Goal: Task Accomplishment & Management: Complete application form

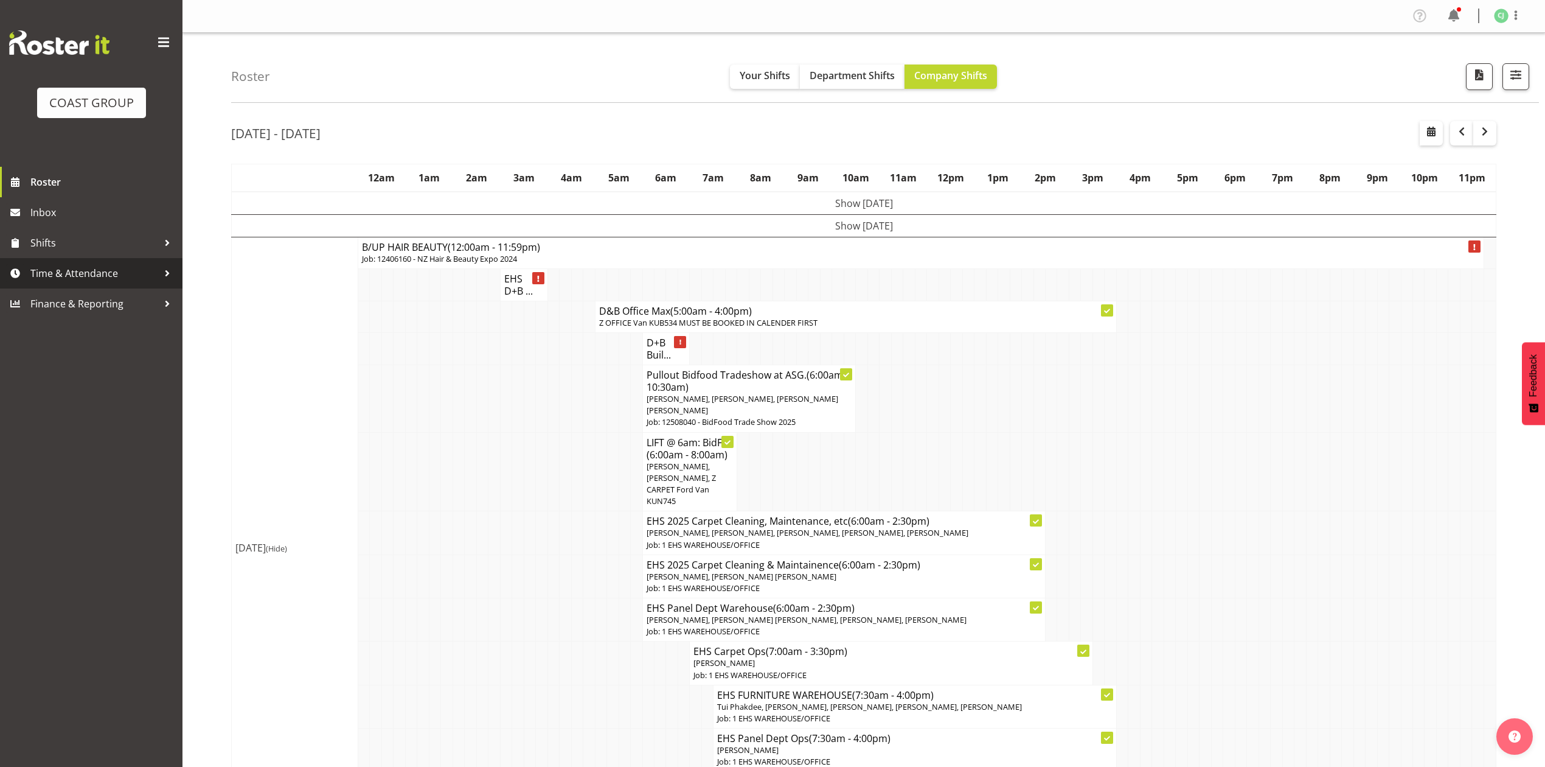
click at [90, 278] on span "Time & Attendance" at bounding box center [94, 273] width 128 height 18
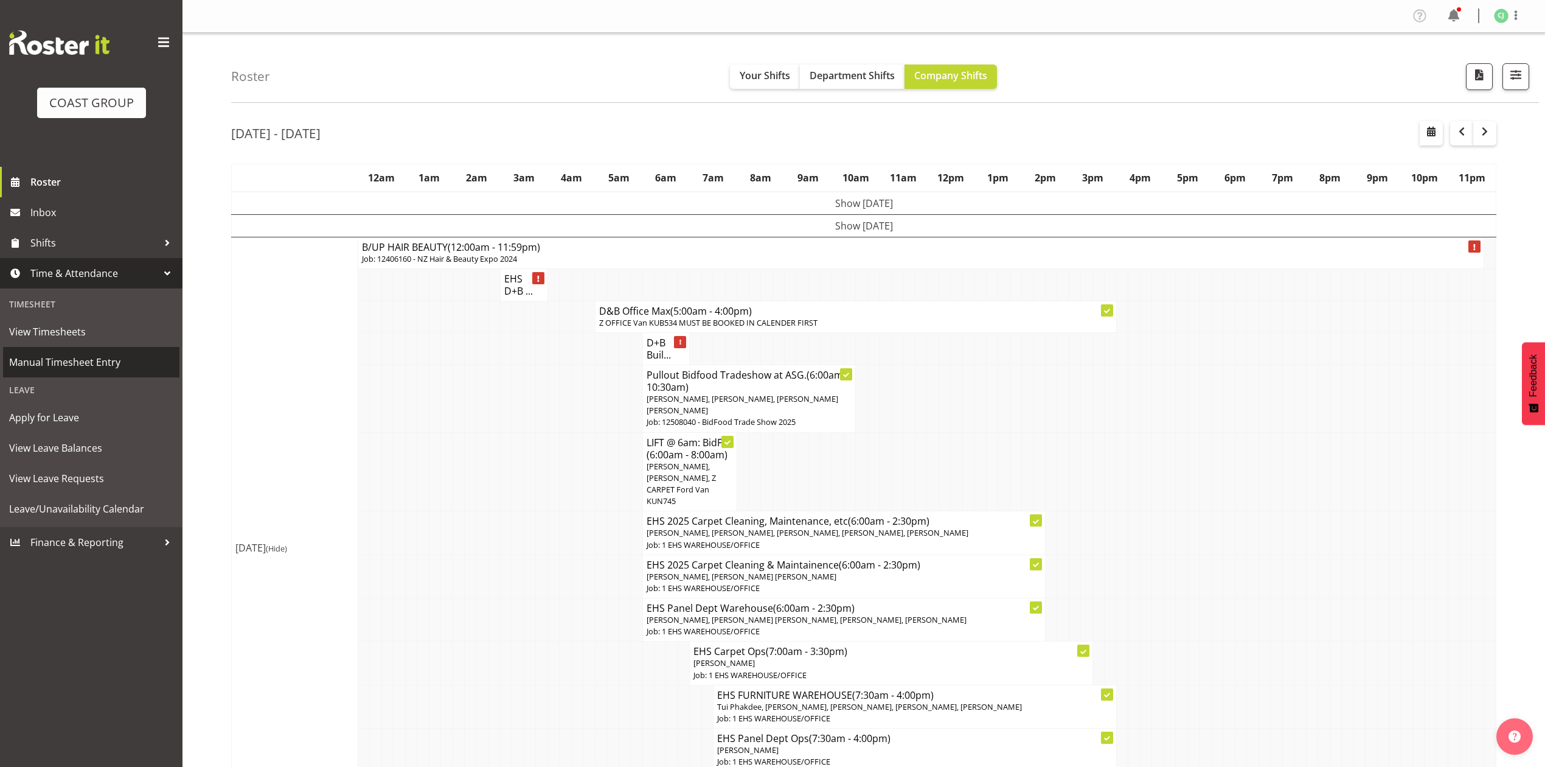
click at [76, 366] on span "Manual Timesheet Entry" at bounding box center [91, 362] width 164 height 18
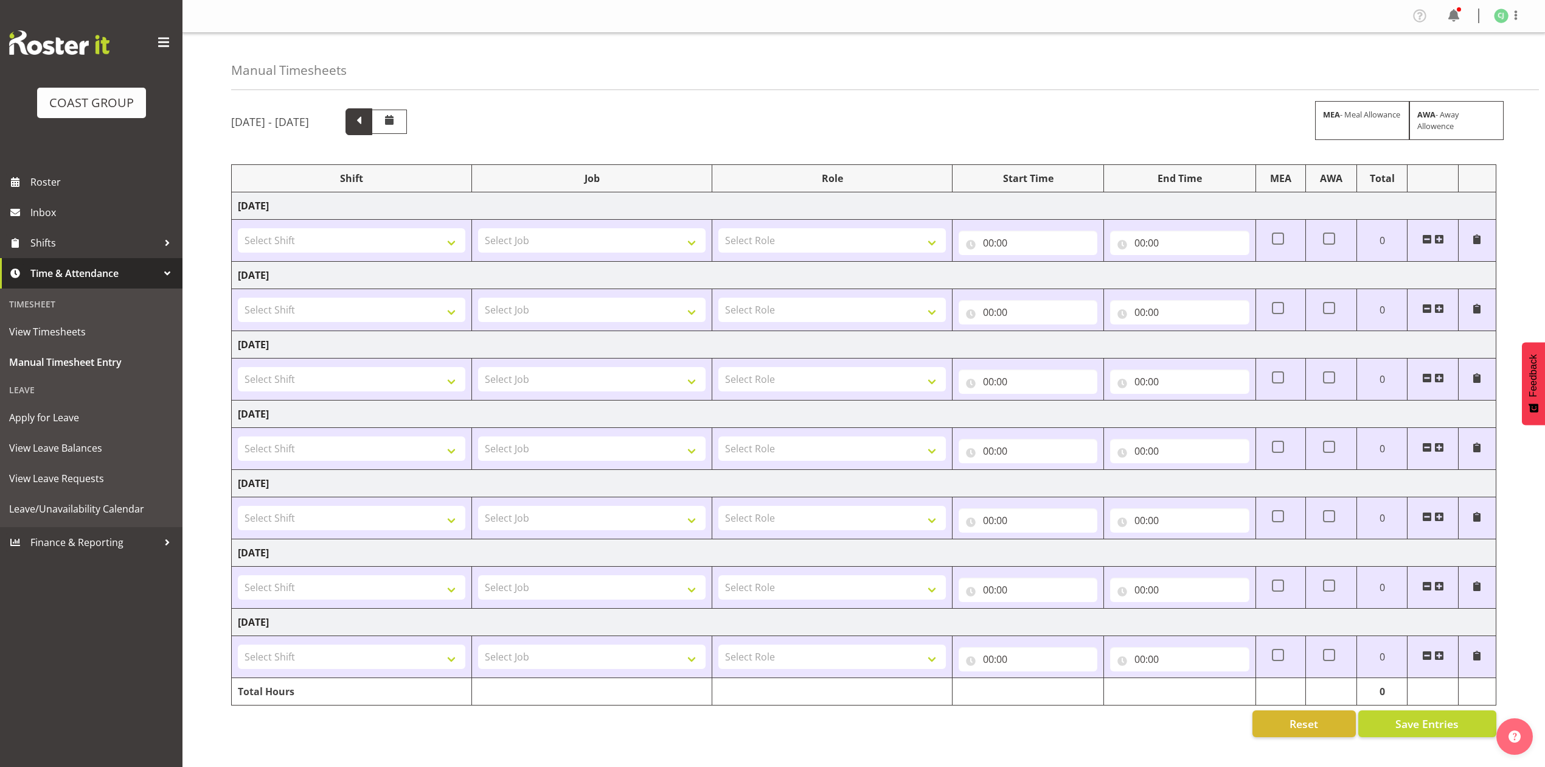
click at [367, 120] on span at bounding box center [359, 121] width 16 height 16
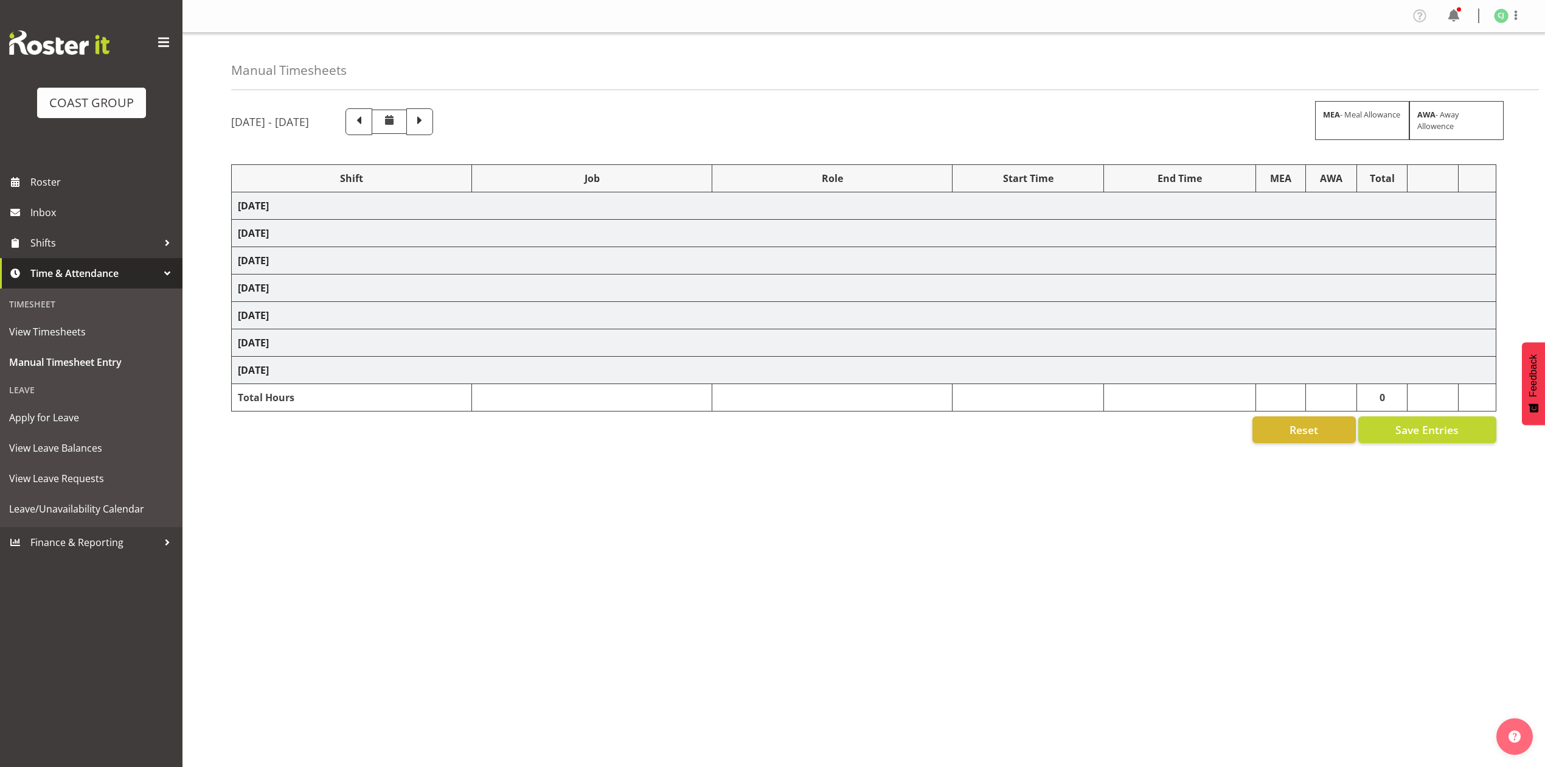
select select "69"
select select "10200"
select select "8652"
select select "10394"
select select "69"
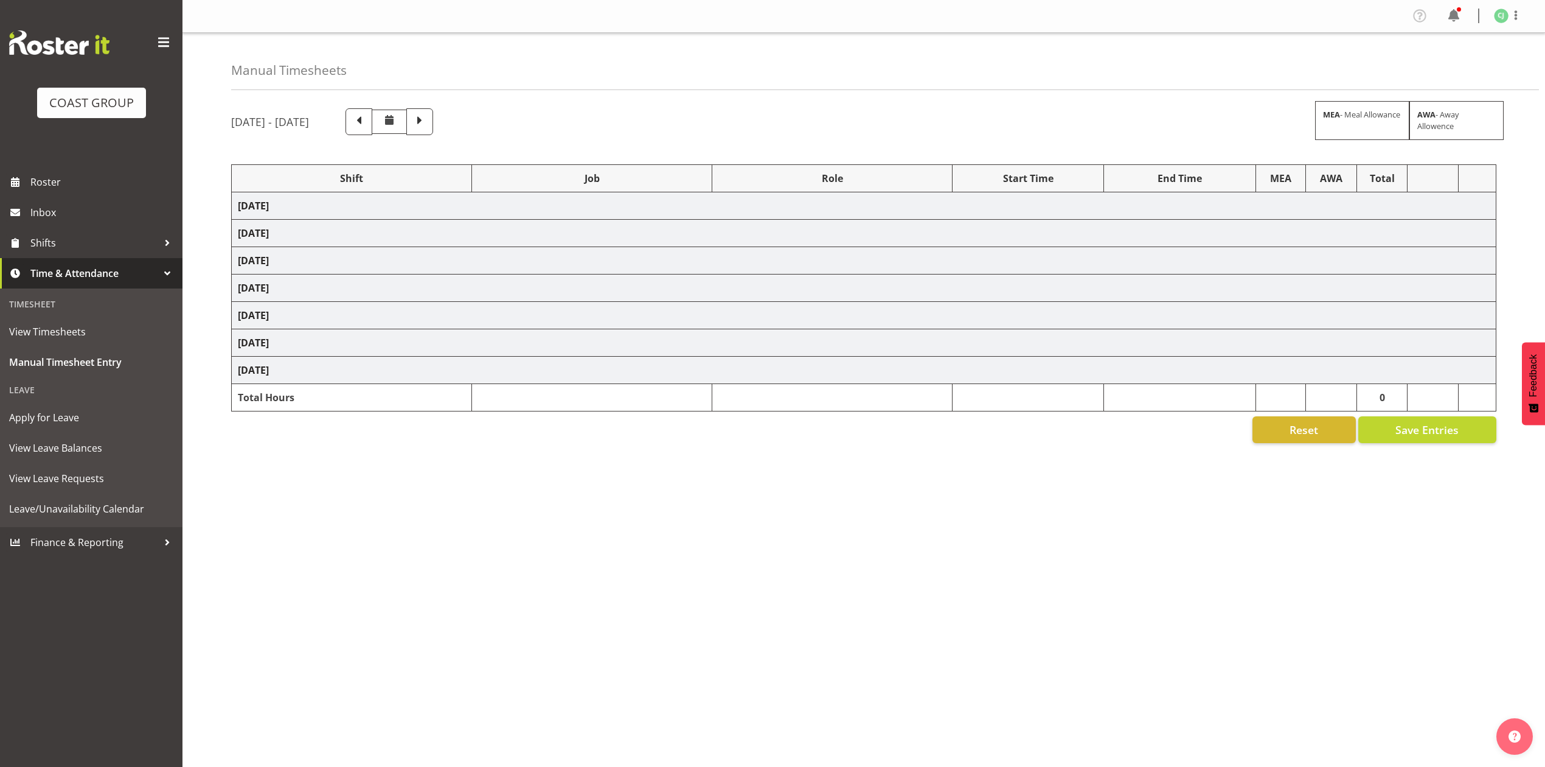
select select "8653"
select select "8955"
select select "10275"
select select "8653"
select select "10200"
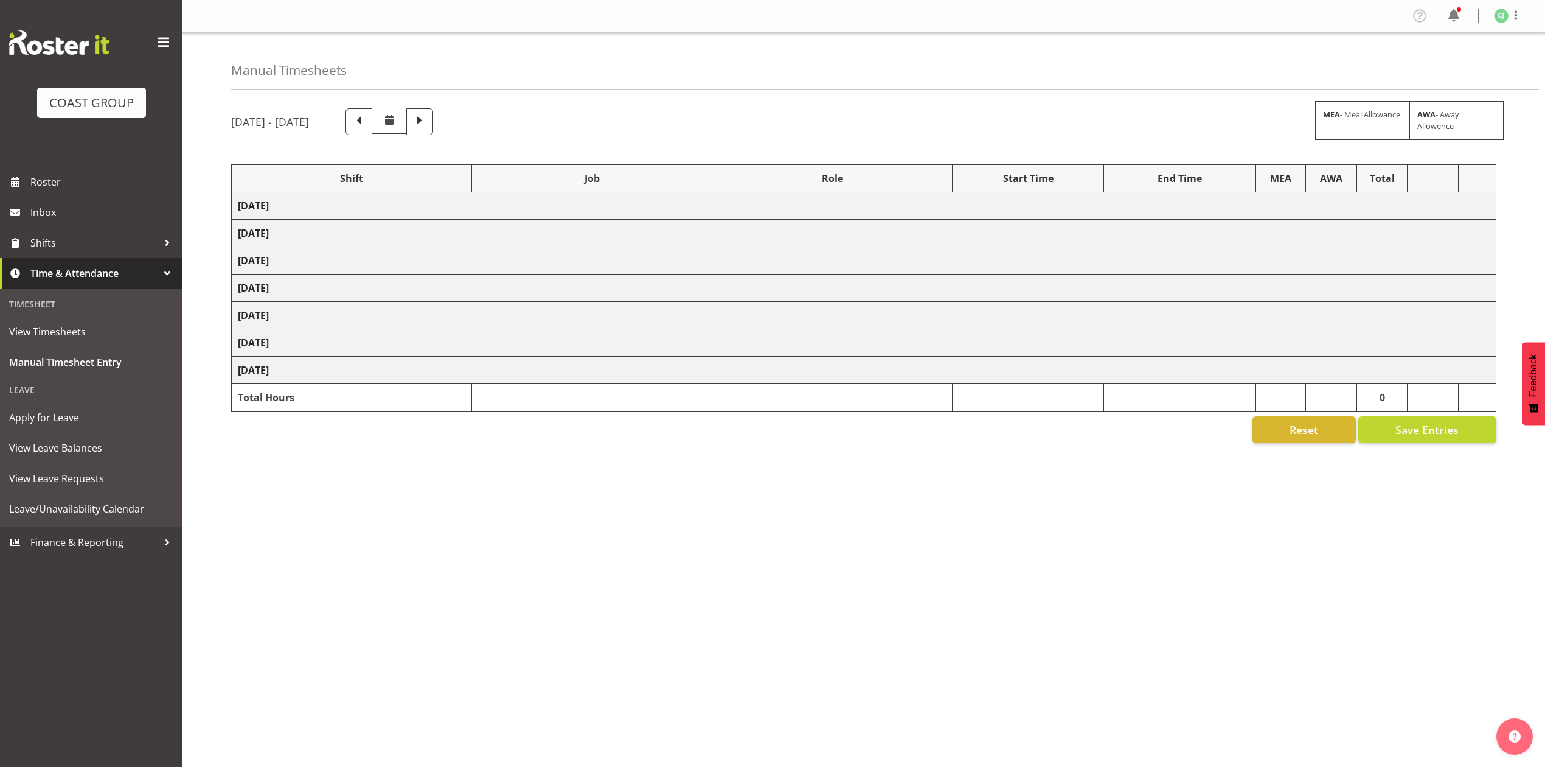
select select "9013"
select select "69"
select select "10200"
select select "9993"
select select "10394"
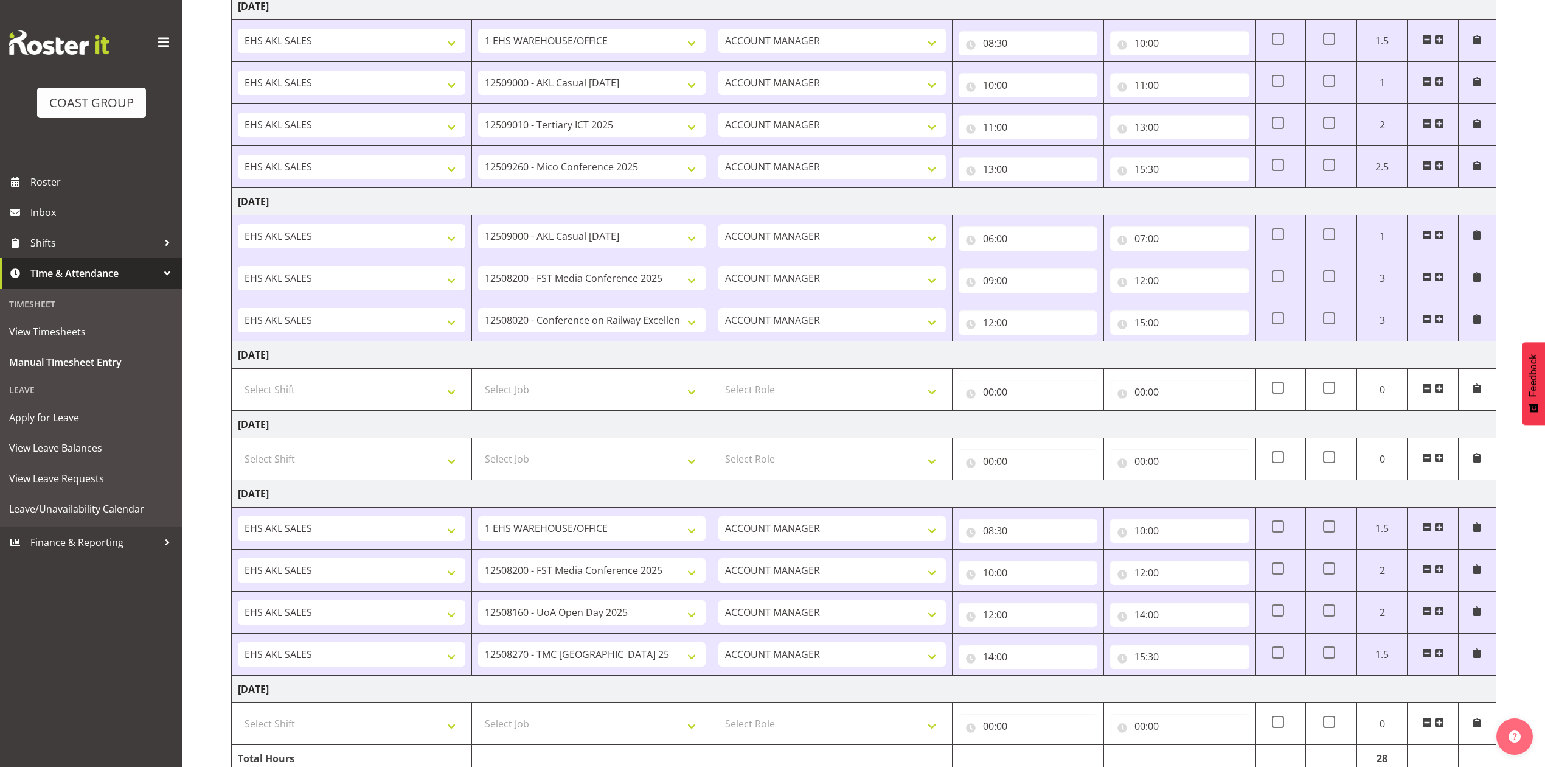
scroll to position [460, 0]
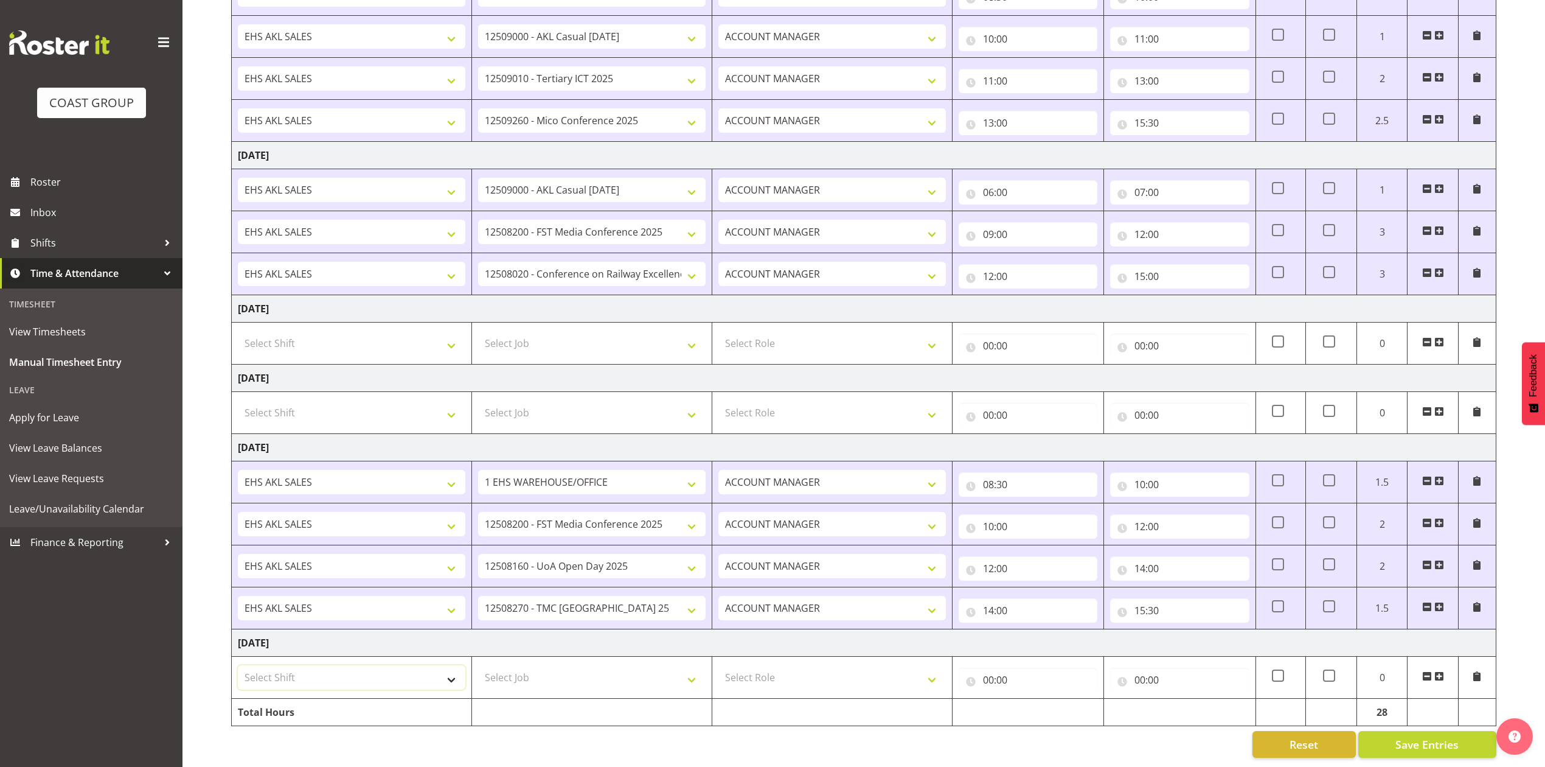
click at [427, 668] on select "Select Shift EHS AKL SALES EHS [PERSON_NAME] Hours EHS [PERSON_NAME] Hours Stri…" at bounding box center [352, 677] width 228 height 24
select select "1327"
click at [238, 665] on select "Select Shift EHS AKL SALES EHS [PERSON_NAME] Hours EHS [PERSON_NAME] Hours Stri…" at bounding box center [352, 677] width 228 height 24
click at [653, 666] on select "Select Job 1 Carlton Events 1 [PERSON_NAME][GEOGRAPHIC_DATA] 1 [PERSON_NAME][GE…" at bounding box center [592, 677] width 228 height 24
select select "69"
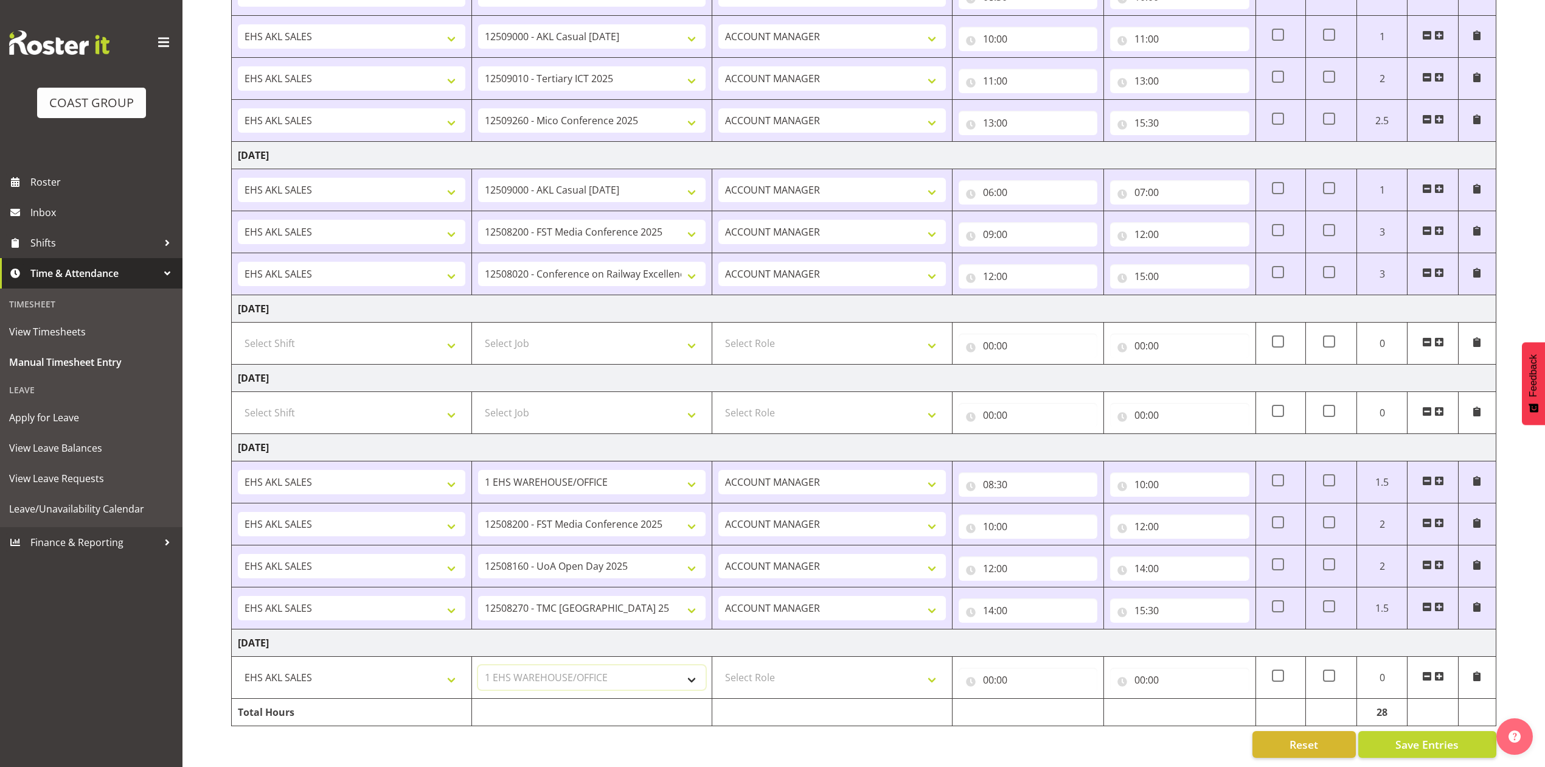
click at [478, 665] on select "Select Job 1 Carlton Events 1 [PERSON_NAME][GEOGRAPHIC_DATA] 1 [PERSON_NAME][GE…" at bounding box center [592, 677] width 228 height 24
click at [824, 665] on select "Select Role ACCOUNT MANAGER Account Manager" at bounding box center [833, 677] width 228 height 24
select select "197"
click at [719, 665] on select "Select Role ACCOUNT MANAGER Account Manager" at bounding box center [833, 677] width 228 height 24
click at [993, 668] on input "00:00" at bounding box center [1028, 679] width 139 height 24
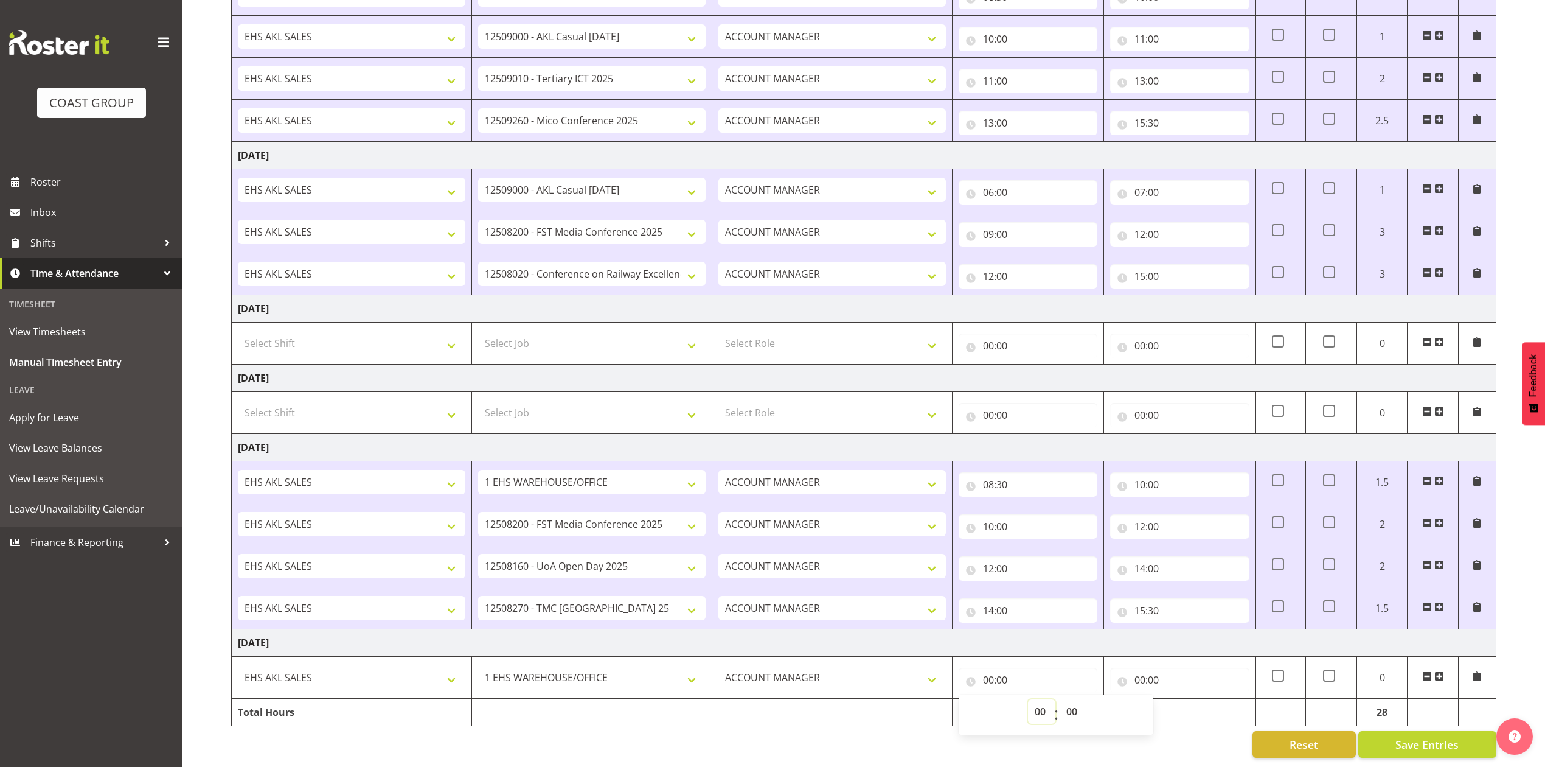
click at [1042, 699] on select "00 01 02 03 04 05 06 07 08 09 10 11 12 13 14 15 16 17 18 19 20 21 22 23" at bounding box center [1041, 711] width 27 height 24
select select "8"
click at [1028, 699] on select "00 01 02 03 04 05 06 07 08 09 10 11 12 13 14 15 16 17 18 19 20 21 22 23" at bounding box center [1041, 711] width 27 height 24
type input "08:00"
click at [1071, 699] on select "00 01 02 03 04 05 06 07 08 09 10 11 12 13 14 15 16 17 18 19 20 21 22 23 24 25 2…" at bounding box center [1073, 711] width 27 height 24
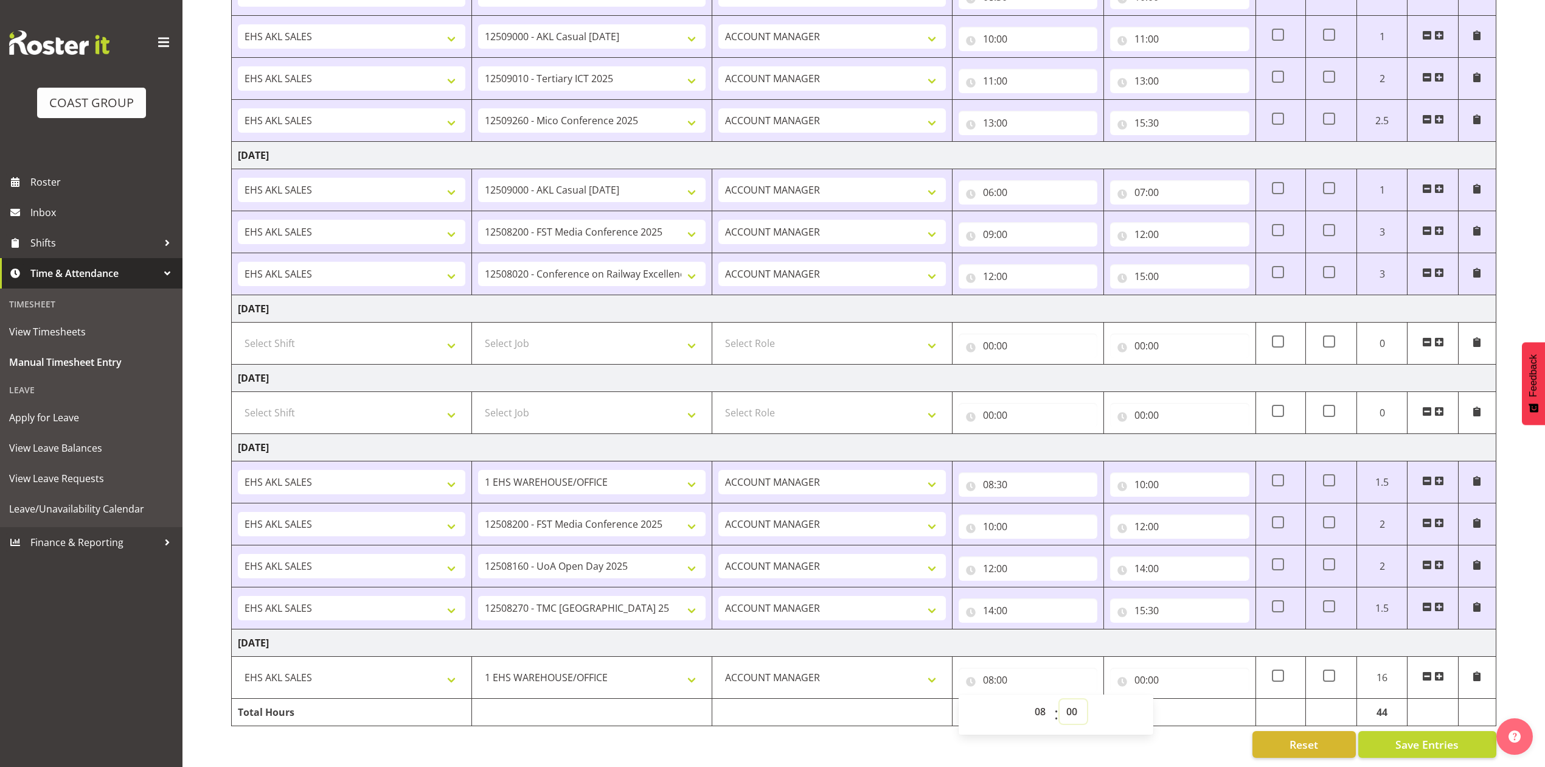
select select "30"
click at [1060, 699] on select "00 01 02 03 04 05 06 07 08 09 10 11 12 13 14 15 16 17 18 19 20 21 22 23 24 25 2…" at bounding box center [1073, 711] width 27 height 24
type input "08:30"
click at [1140, 667] on input "00:00" at bounding box center [1179, 679] width 139 height 24
click at [1190, 699] on select "00 01 02 03 04 05 06 07 08 09 10 11 12 13 14 15 16 17 18 19 20 21 22 23" at bounding box center [1193, 711] width 27 height 24
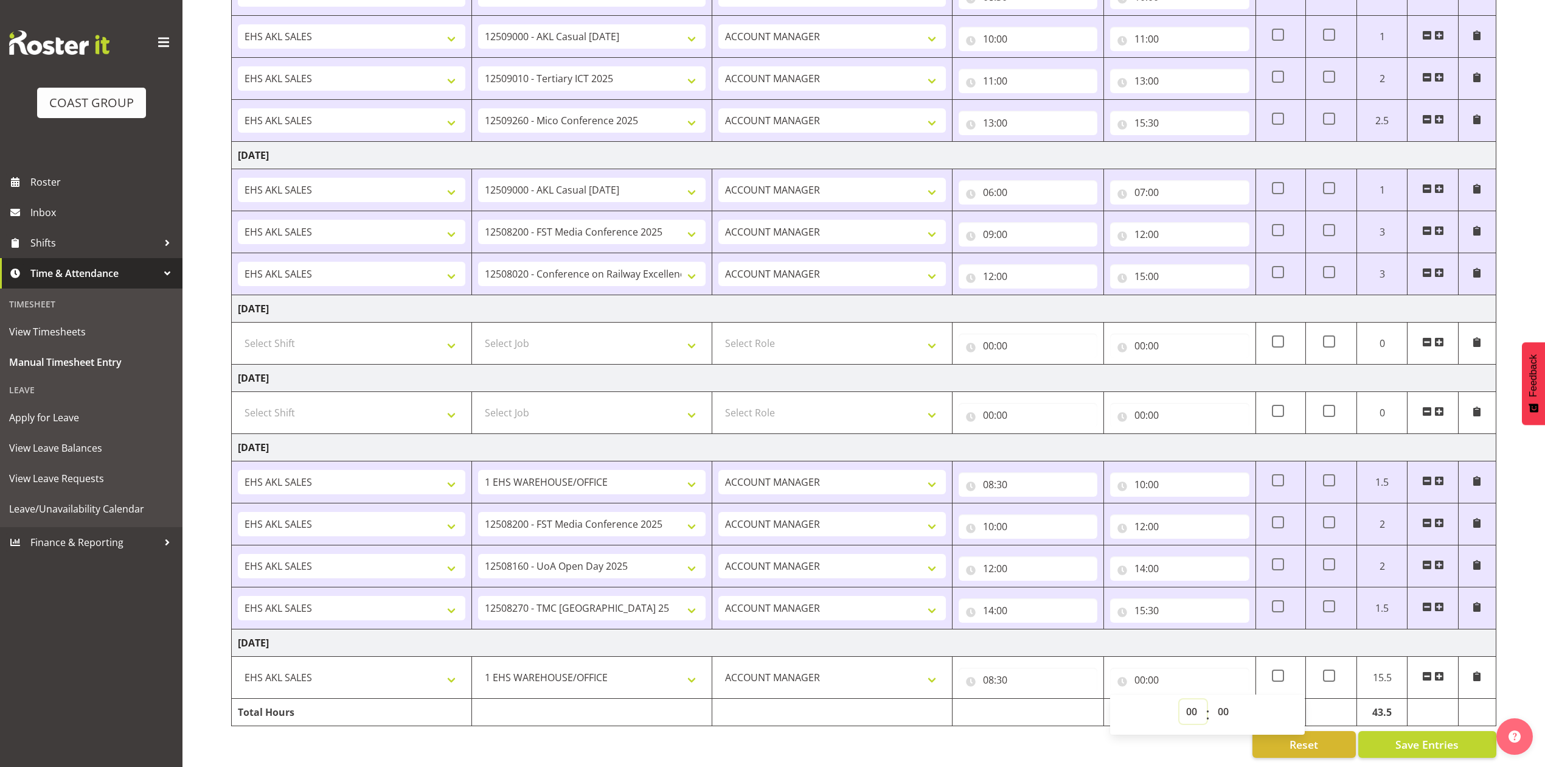
select select "10"
click at [1180, 699] on select "00 01 02 03 04 05 06 07 08 09 10 11 12 13 14 15 16 17 18 19 20 21 22 23" at bounding box center [1193, 711] width 27 height 24
type input "10:00"
drag, startPoint x: 1443, startPoint y: 663, endPoint x: 984, endPoint y: 677, distance: 459.6
click at [1443, 671] on span at bounding box center [1440, 676] width 10 height 10
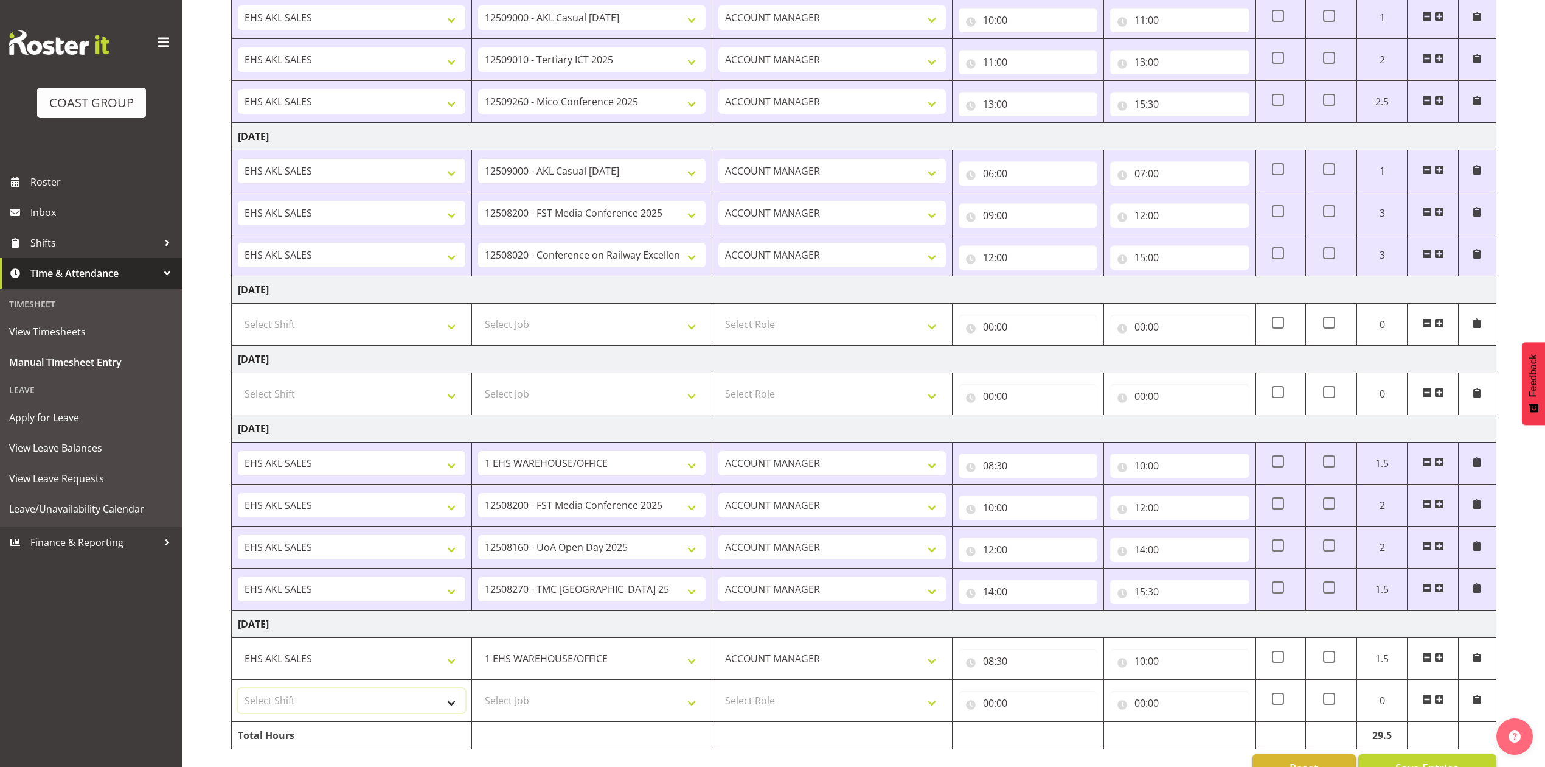
click at [439, 703] on select "Select Shift EHS AKL SALES EHS [PERSON_NAME] Hours EHS [PERSON_NAME] Hours Stri…" at bounding box center [352, 700] width 228 height 24
click at [436, 711] on select "Select Shift EHS AKL SALES EHS [PERSON_NAME] Hours EHS [PERSON_NAME] Hours Stri…" at bounding box center [352, 700] width 228 height 24
click at [431, 707] on select "Select Shift EHS AKL SALES EHS [PERSON_NAME] Hours EHS [PERSON_NAME] Hours Stri…" at bounding box center [352, 700] width 228 height 24
select select "1327"
click at [238, 694] on select "Select Shift EHS AKL SALES EHS [PERSON_NAME] Hours EHS [PERSON_NAME] Hours Stri…" at bounding box center [352, 700] width 228 height 24
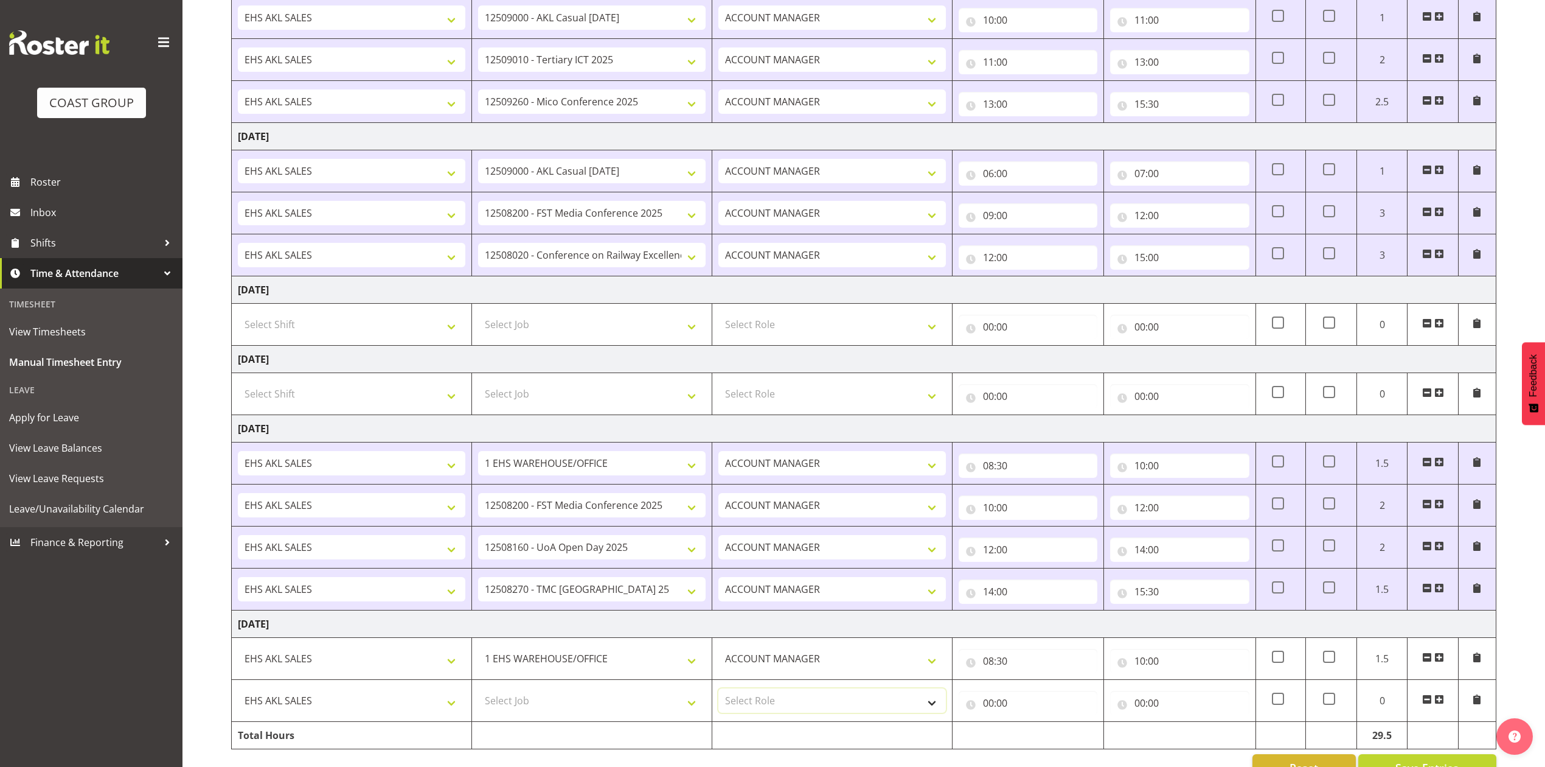
click at [804, 706] on select "Select Role ACCOUNT MANAGER Account Manager" at bounding box center [833, 700] width 228 height 24
select select "197"
click at [719, 694] on select "Select Role ACCOUNT MANAGER Account Manager" at bounding box center [833, 700] width 228 height 24
click at [633, 706] on select "Select Job 1 Carlton Events 1 [PERSON_NAME][GEOGRAPHIC_DATA] 1 [PERSON_NAME][GE…" at bounding box center [592, 700] width 228 height 24
select select "10200"
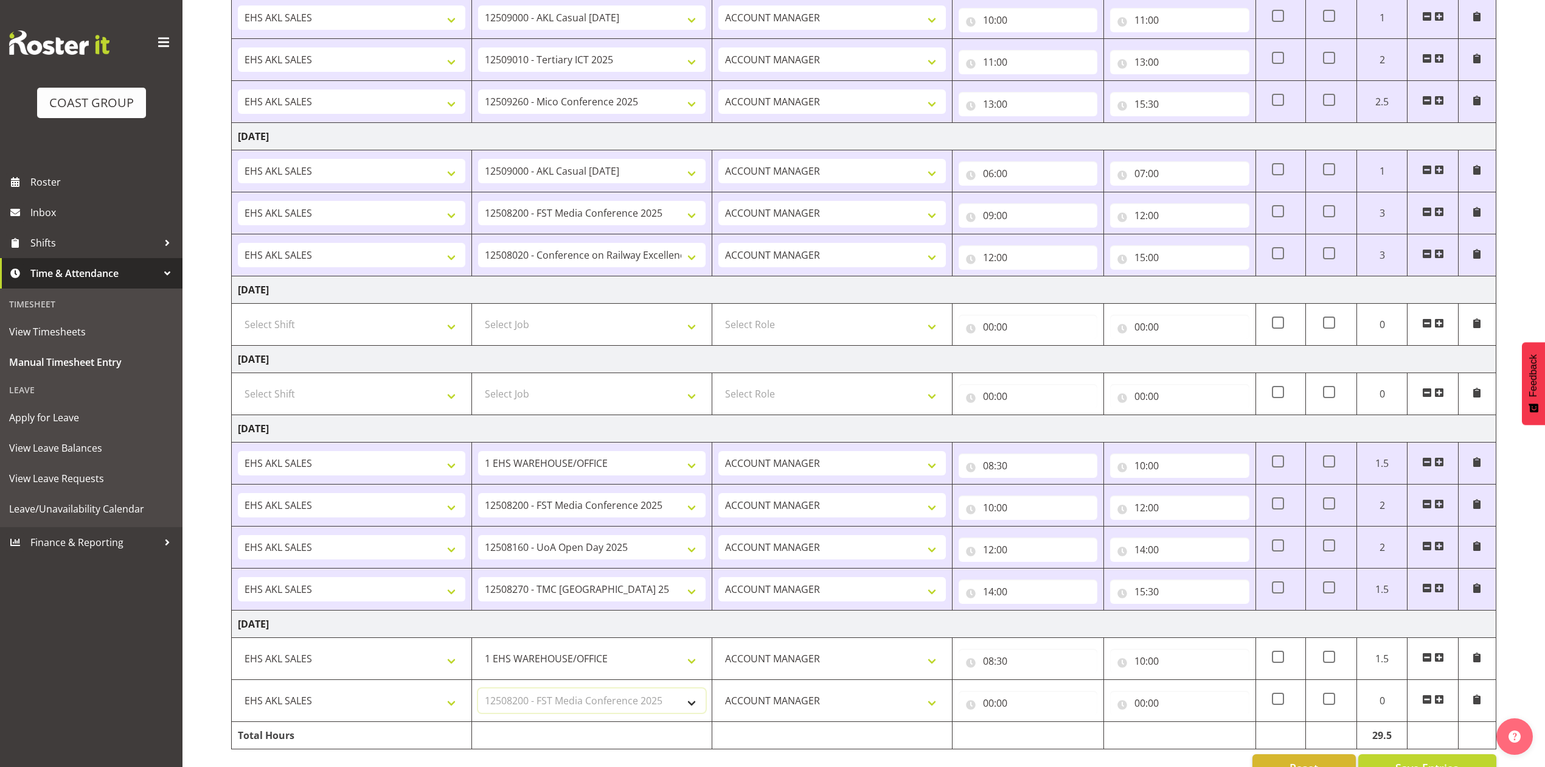
click at [478, 694] on select "Select Job 1 Carlton Events 1 [PERSON_NAME][GEOGRAPHIC_DATA] 1 [PERSON_NAME][GE…" at bounding box center [592, 700] width 228 height 24
click at [990, 709] on input "00:00" at bounding box center [1028, 703] width 139 height 24
drag, startPoint x: 1037, startPoint y: 739, endPoint x: 1037, endPoint y: 731, distance: 7.9
click at [1037, 739] on select "00 01 02 03 04 05 06 07 08 09 10 11 12 13 14 15 16 17 18 19 20 21 22 23" at bounding box center [1041, 734] width 27 height 24
select select "10"
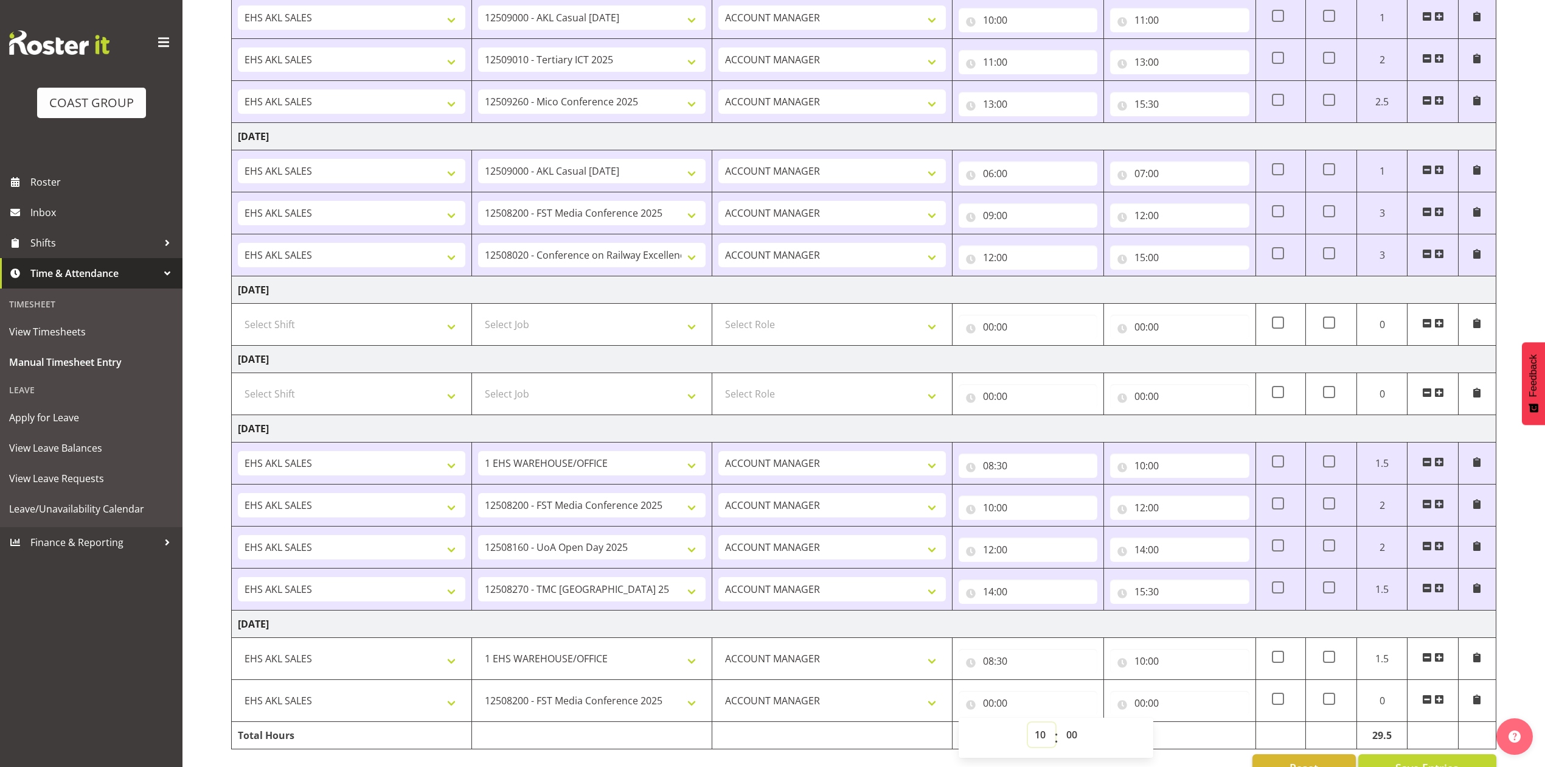
click at [1028, 728] on select "00 01 02 03 04 05 06 07 08 09 10 11 12 13 14 15 16 17 18 19 20 21 22 23" at bounding box center [1041, 734] width 27 height 24
type input "10:00"
click at [1140, 709] on input "00:00" at bounding box center [1179, 703] width 139 height 24
click at [1193, 737] on select "00 01 02 03 04 05 06 07 08 09 10 11 12 13 14 15 16 17 18 19 20 21 22 23" at bounding box center [1193, 734] width 27 height 24
select select "13"
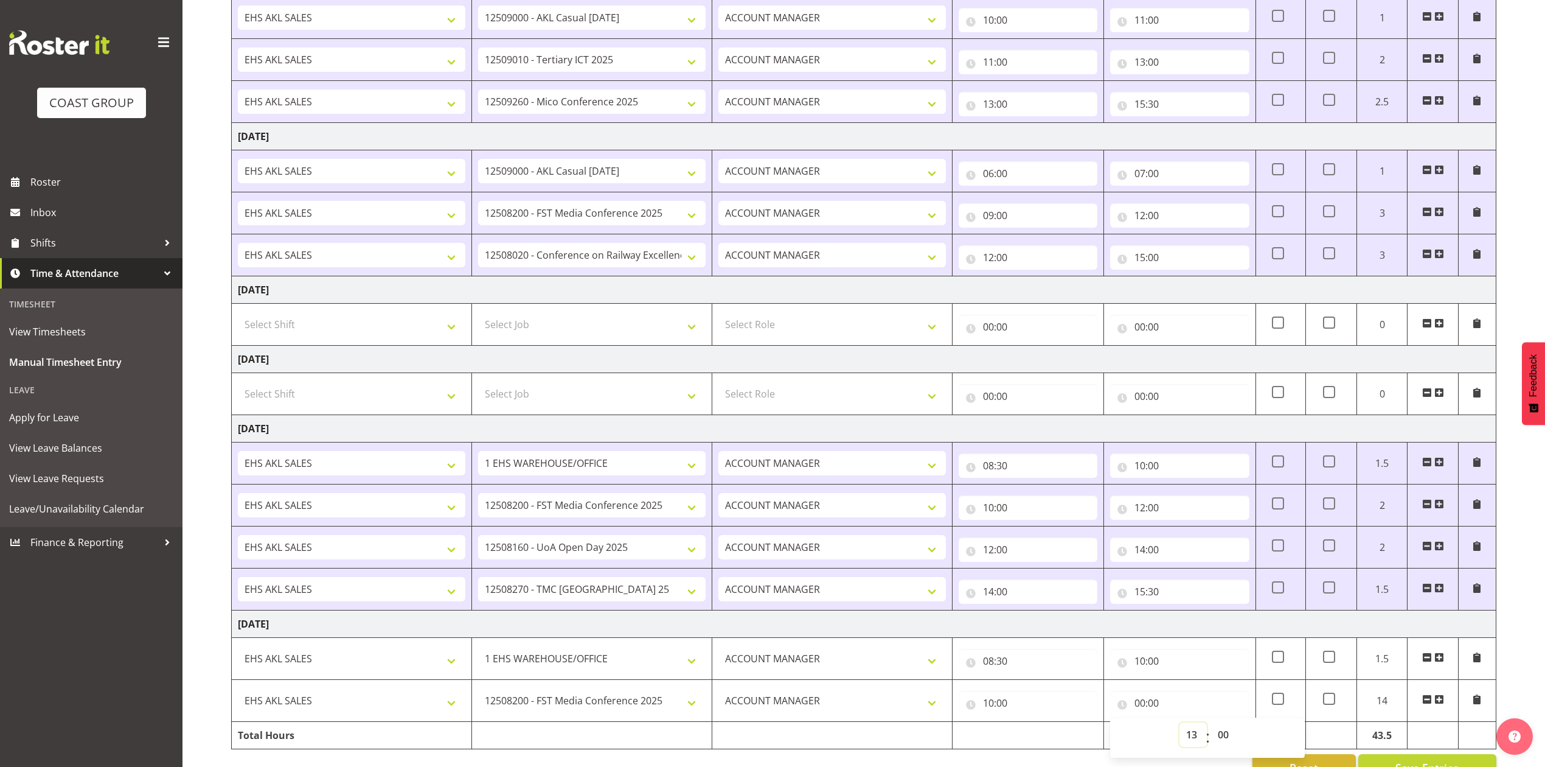
click at [1180, 728] on select "00 01 02 03 04 05 06 07 08 09 10 11 12 13 14 15 16 17 18 19 20 21 22 23" at bounding box center [1193, 734] width 27 height 24
type input "13:00"
click at [1194, 736] on select "00 01 02 03 04 05 06 07 08 09 10 11 12 13 14 15 16 17 18 19 20 21 22 23" at bounding box center [1193, 734] width 27 height 24
select select "12"
click at [1180, 728] on select "00 01 02 03 04 05 06 07 08 09 10 11 12 13 14 15 16 17 18 19 20 21 22 23" at bounding box center [1193, 734] width 27 height 24
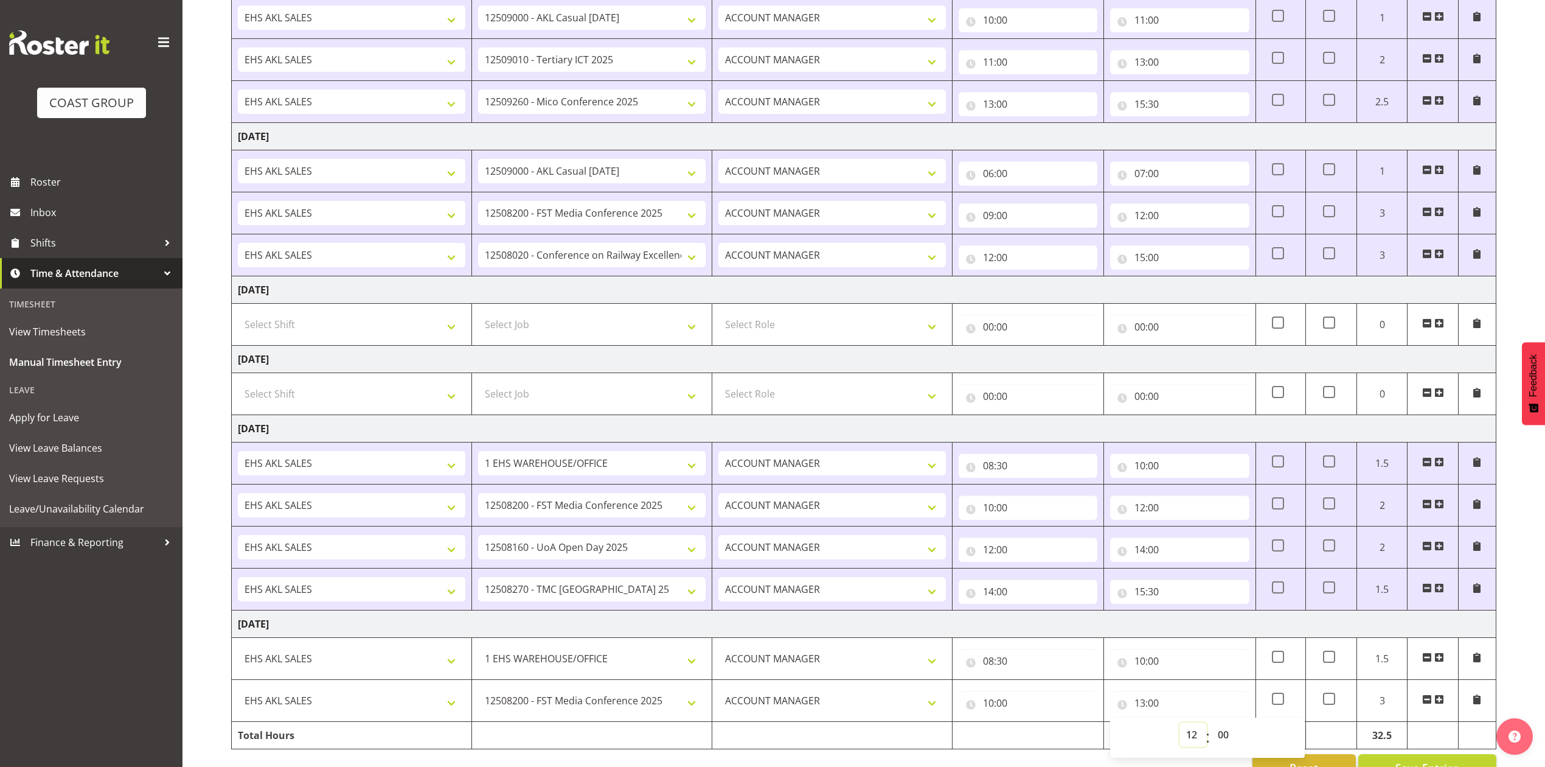
type input "12:00"
click at [1441, 704] on span at bounding box center [1440, 699] width 10 height 10
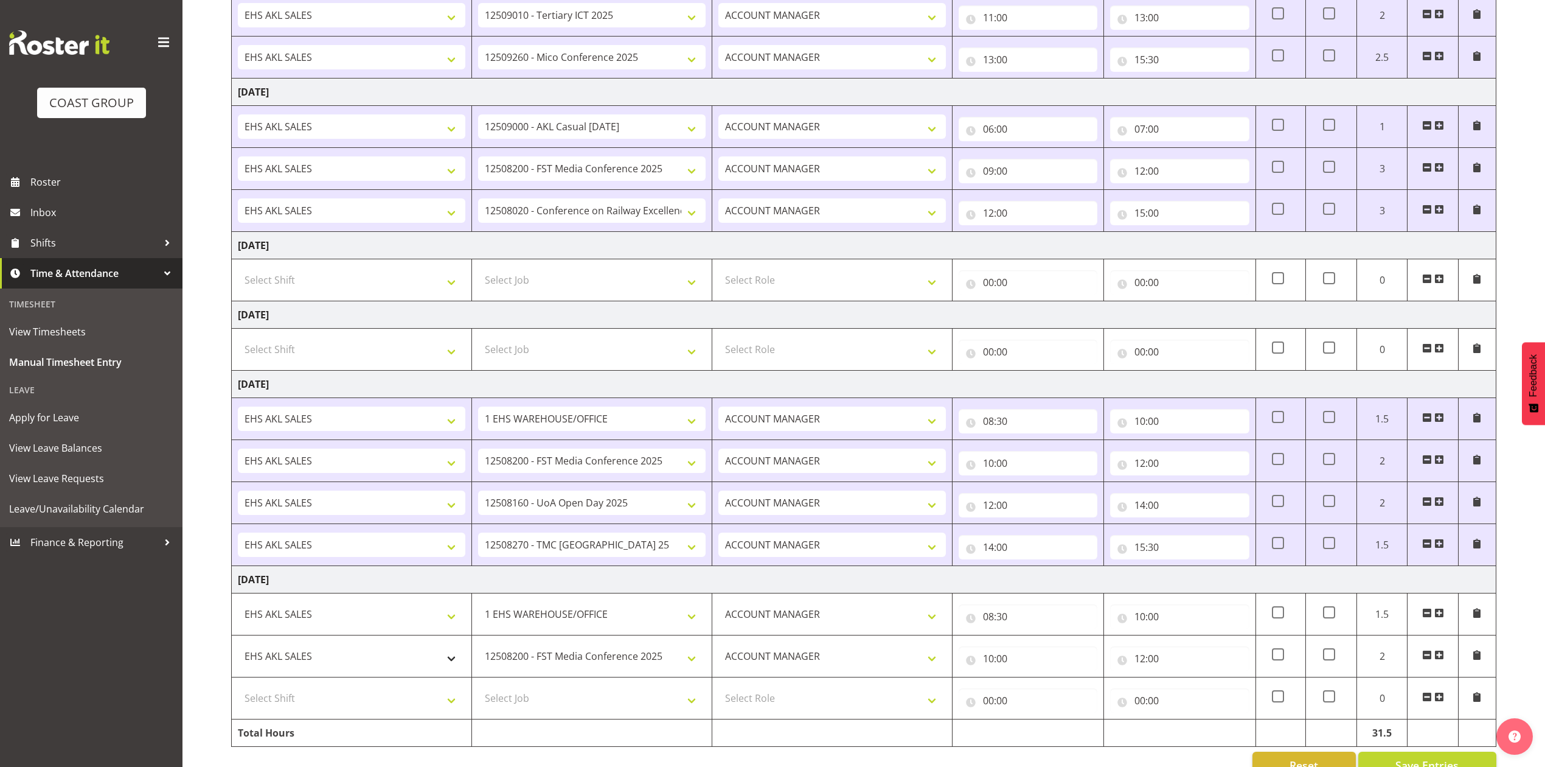
scroll to position [544, 0]
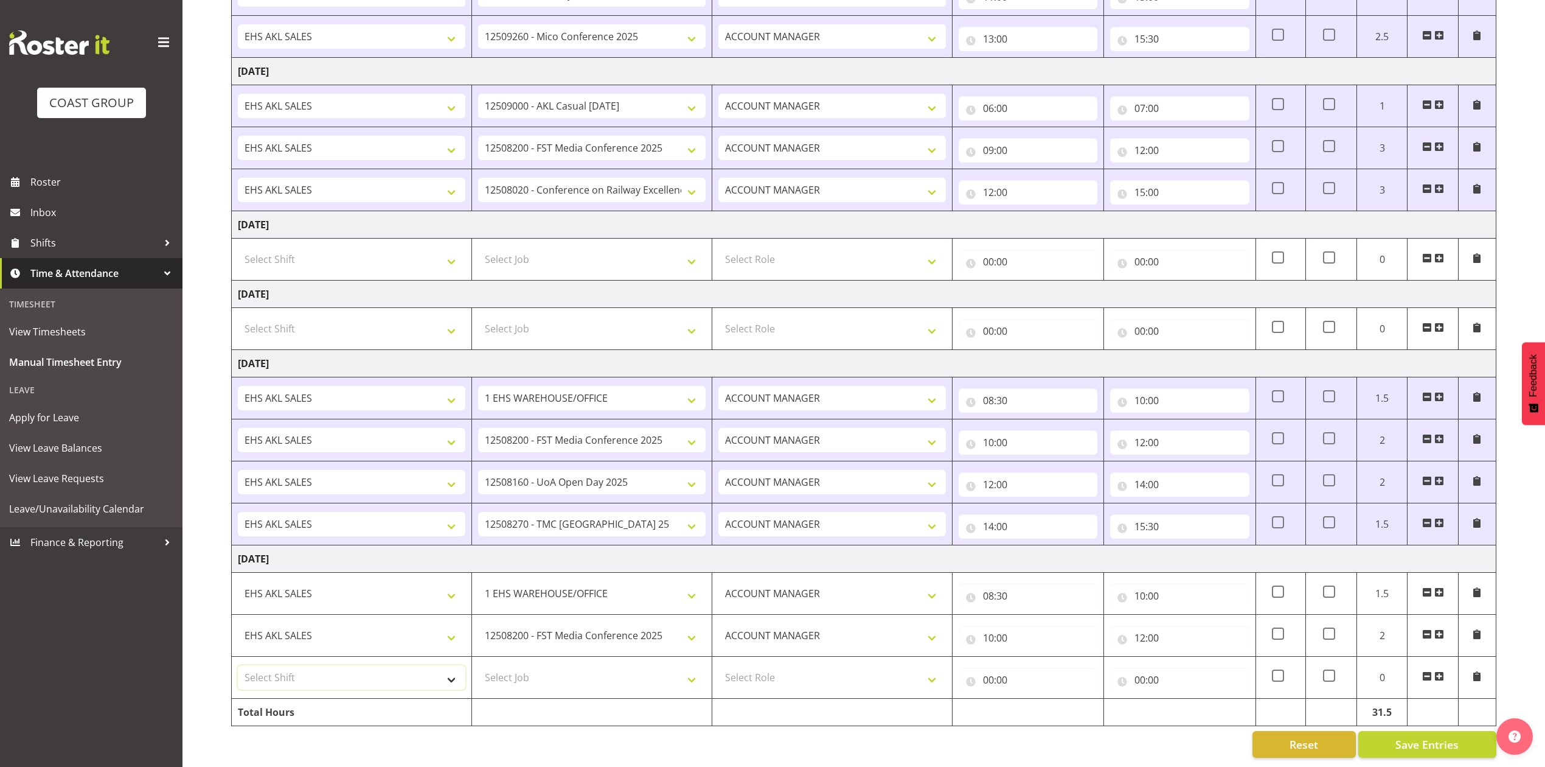
click at [395, 665] on select "Select Shift EHS AKL SALES EHS [PERSON_NAME] Hours EHS [PERSON_NAME] Hours Stri…" at bounding box center [352, 677] width 228 height 24
select select "1327"
click at [238, 665] on select "Select Shift EHS AKL SALES EHS [PERSON_NAME] Hours EHS [PERSON_NAME] Hours Stri…" at bounding box center [352, 677] width 228 height 24
click at [645, 667] on select "Select Job 1 Carlton Events 1 [PERSON_NAME][GEOGRAPHIC_DATA] 1 [PERSON_NAME][GE…" at bounding box center [592, 677] width 228 height 24
select select "9013"
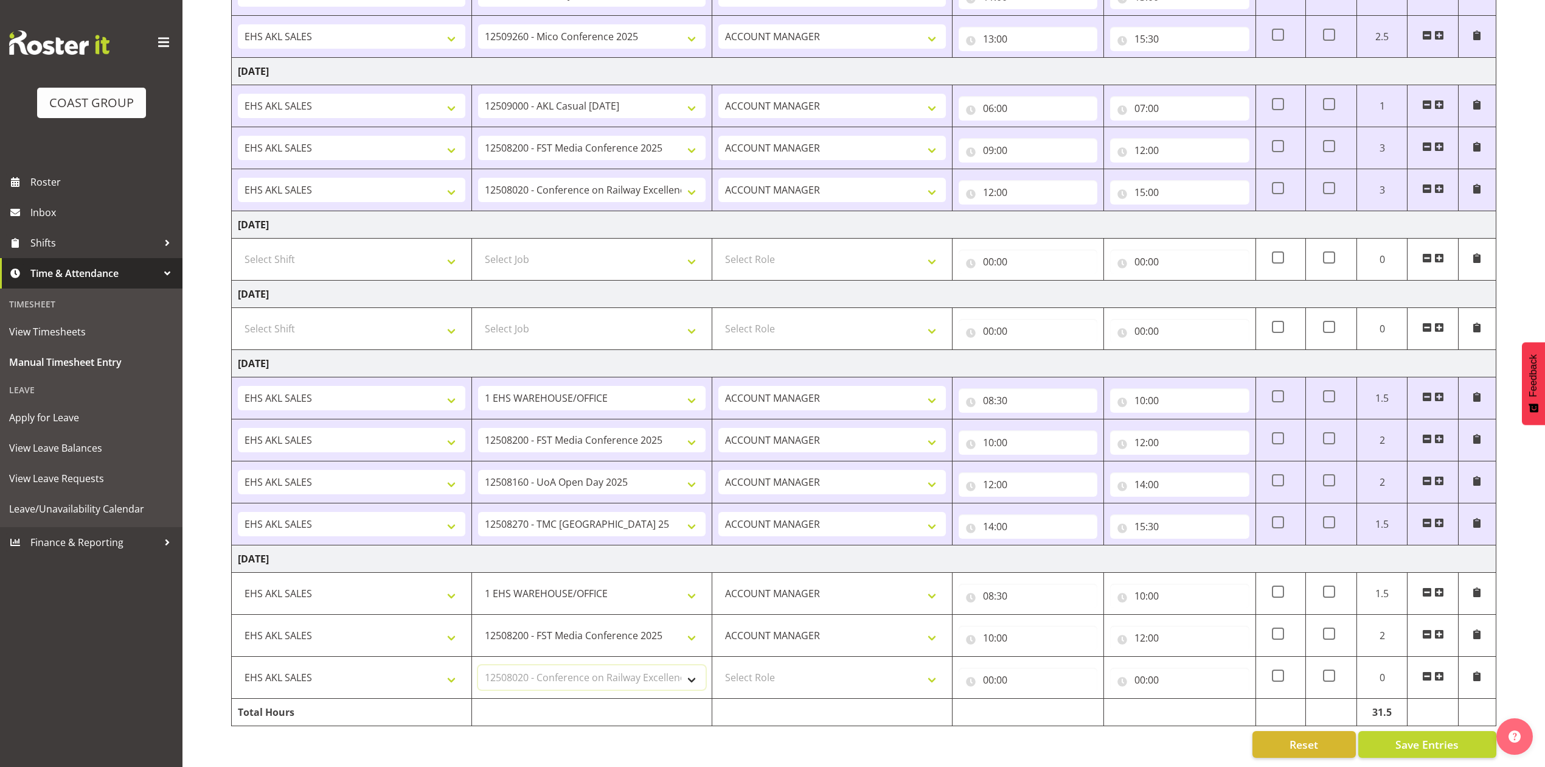
click at [478, 665] on select "Select Job 1 Carlton Events 1 [PERSON_NAME][GEOGRAPHIC_DATA] 1 [PERSON_NAME][GE…" at bounding box center [592, 677] width 228 height 24
click at [828, 665] on select "Select Role ACCOUNT MANAGER Account Manager" at bounding box center [833, 677] width 228 height 24
select select "197"
click at [719, 665] on select "Select Role ACCOUNT MANAGER Account Manager" at bounding box center [833, 677] width 228 height 24
click at [990, 667] on input "00:00" at bounding box center [1028, 679] width 139 height 24
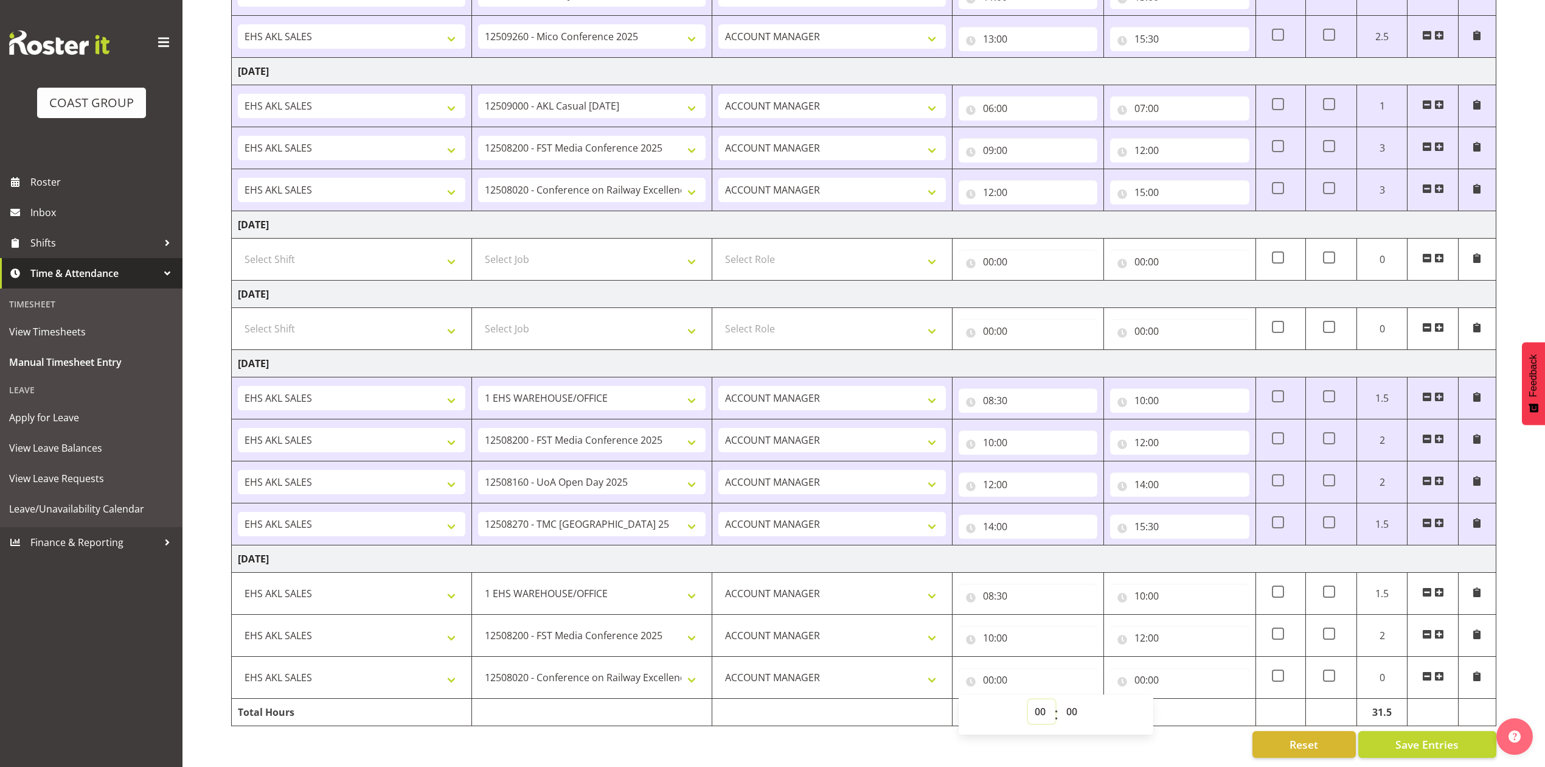
drag, startPoint x: 1040, startPoint y: 696, endPoint x: 1042, endPoint y: 689, distance: 7.4
click at [1042, 699] on select "00 01 02 03 04 05 06 07 08 09 10 11 12 13 14 15 16 17 18 19 20 21 22 23" at bounding box center [1041, 711] width 27 height 24
select select "12"
click at [1028, 699] on select "00 01 02 03 04 05 06 07 08 09 10 11 12 13 14 15 16 17 18 19 20 21 22 23" at bounding box center [1041, 711] width 27 height 24
type input "12:00"
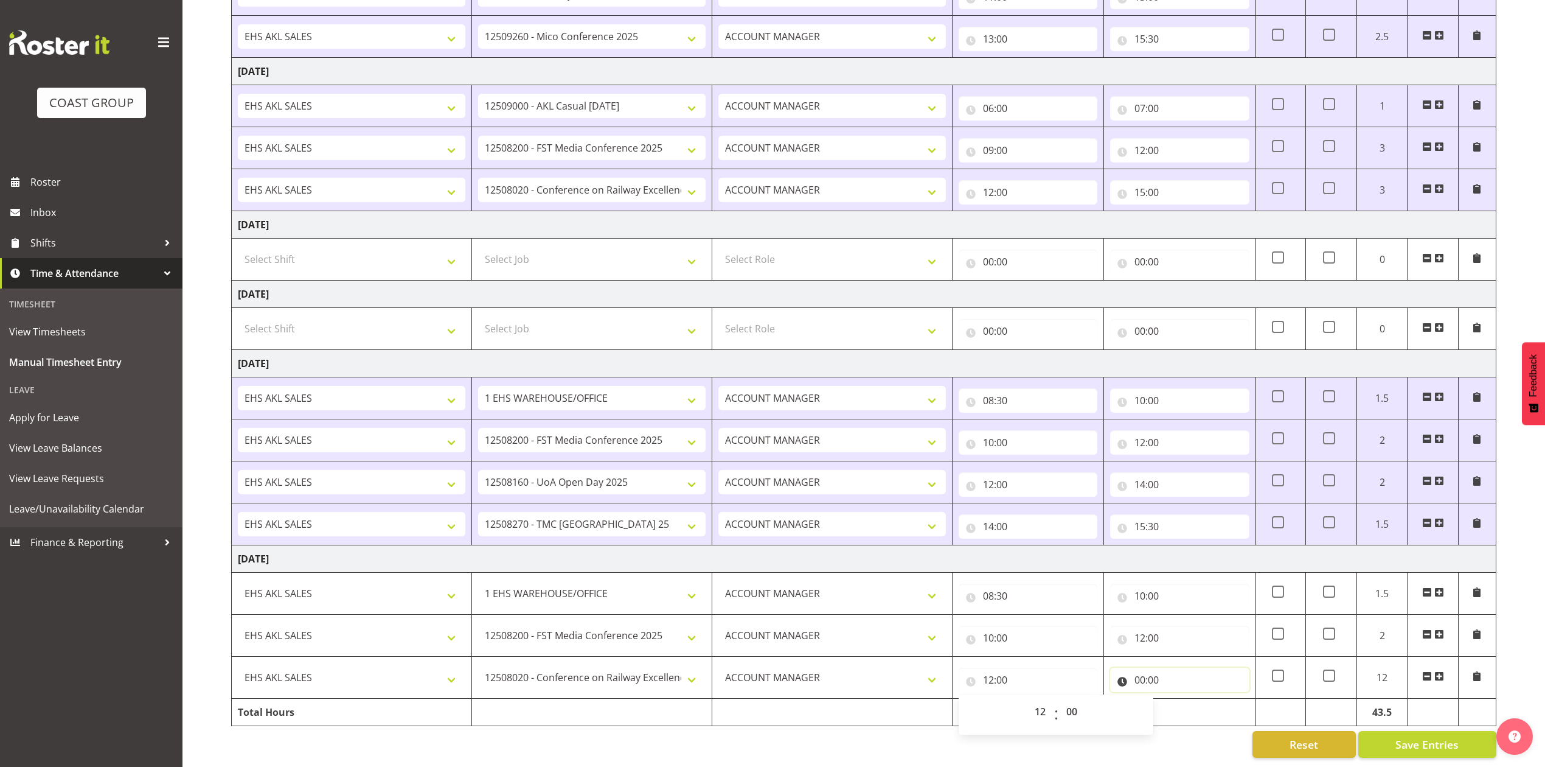
click at [1143, 668] on input "00:00" at bounding box center [1179, 679] width 139 height 24
click at [1188, 699] on select "00 01 02 03 04 05 06 07 08 09 10 11 12 13 14 15 16 17 18 19 20 21 22 23" at bounding box center [1193, 711] width 27 height 24
select select "14"
click at [1180, 699] on select "00 01 02 03 04 05 06 07 08 09 10 11 12 13 14 15 16 17 18 19 20 21 22 23" at bounding box center [1193, 711] width 27 height 24
type input "14:00"
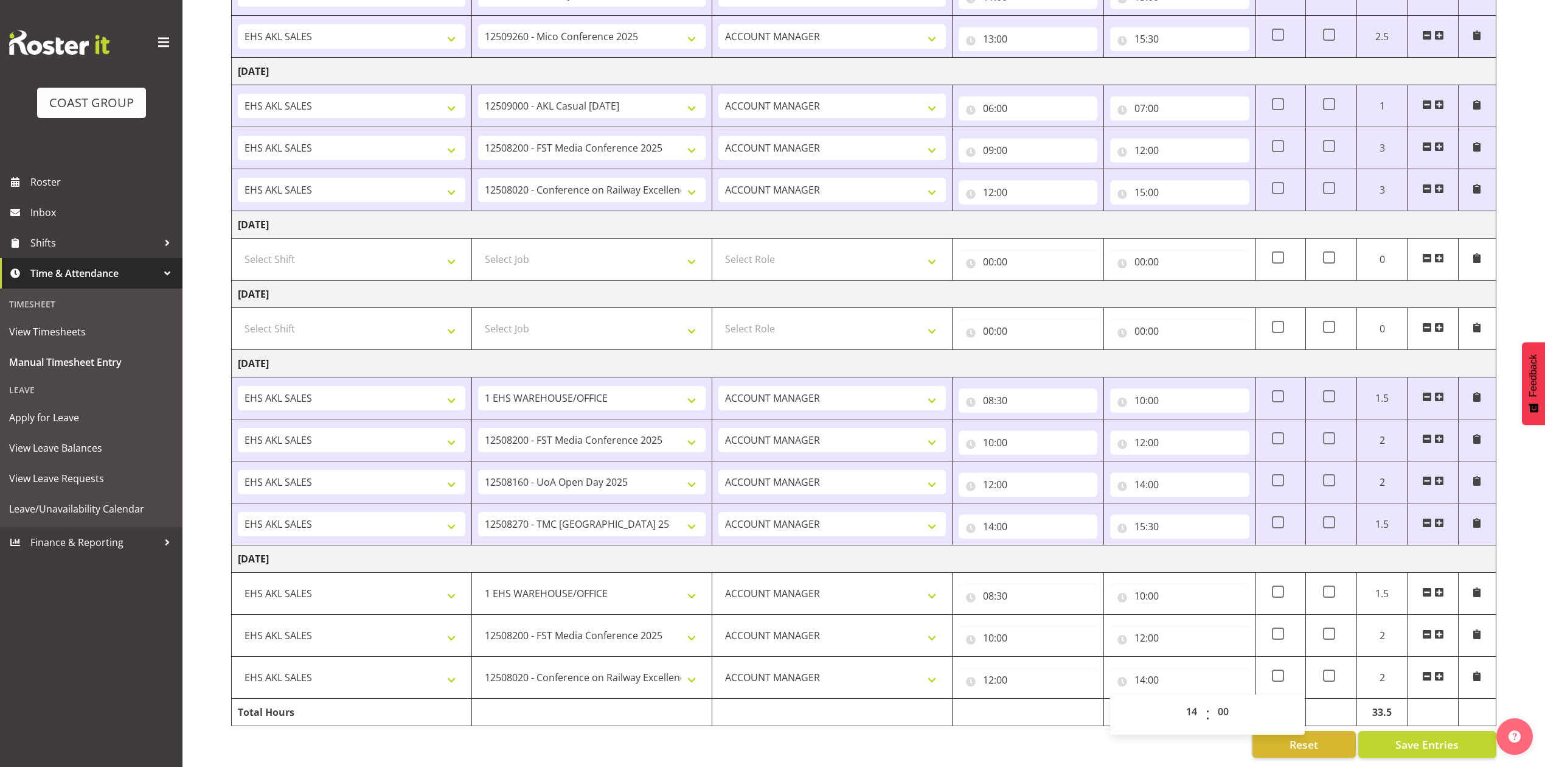
click at [1441, 671] on span at bounding box center [1440, 676] width 10 height 10
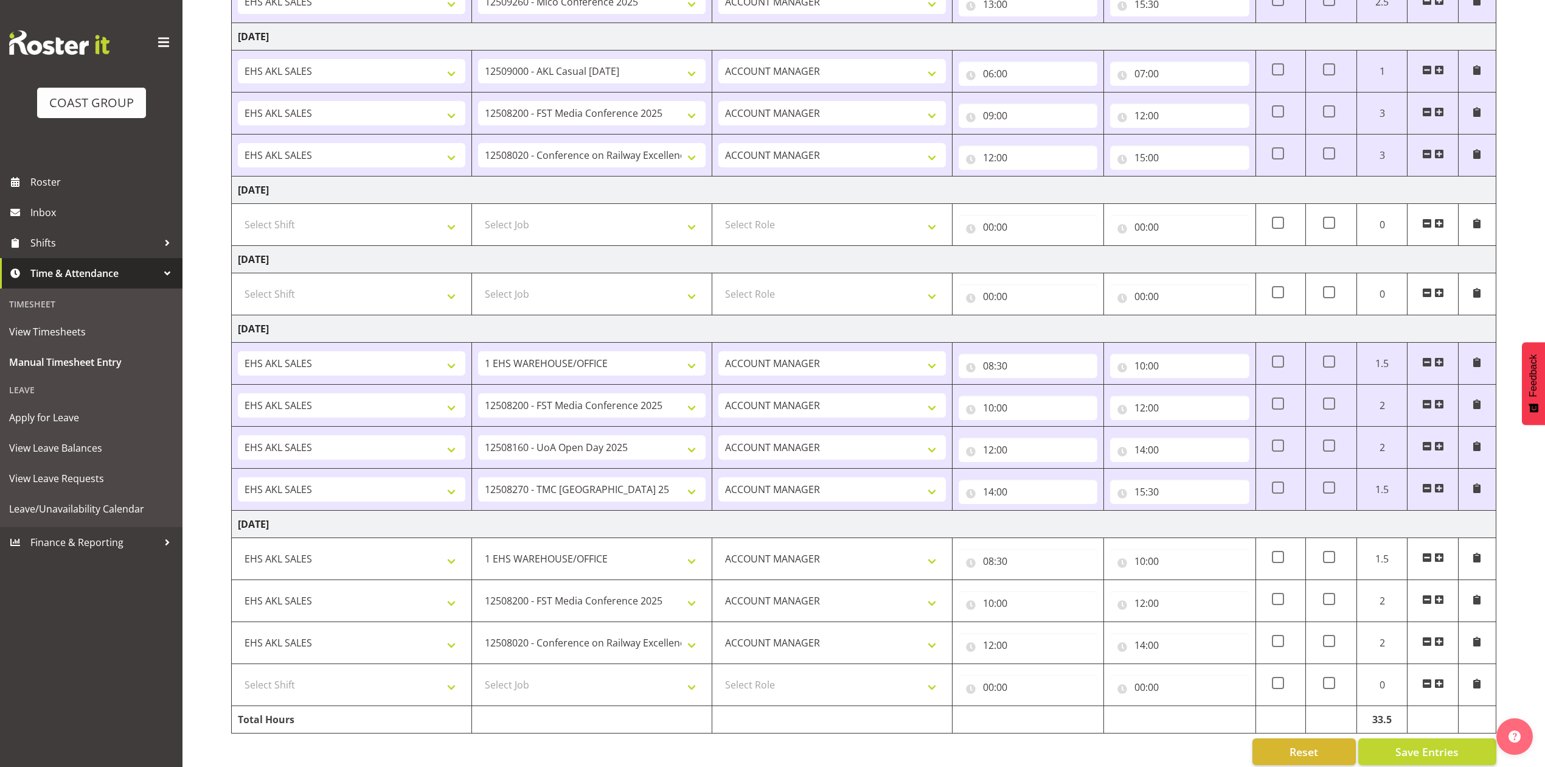
scroll to position [586, 0]
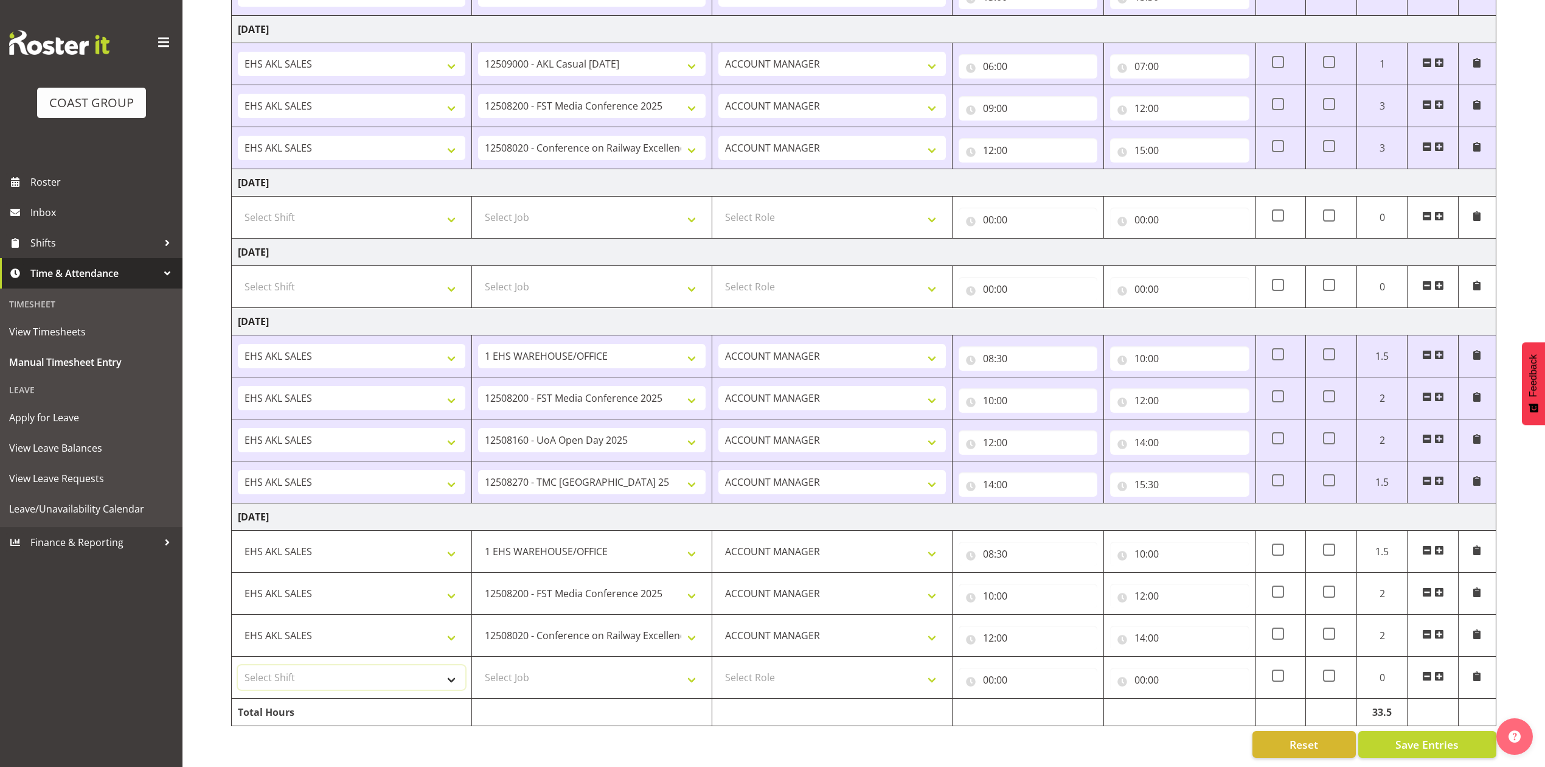
click at [353, 665] on select "Select Shift EHS AKL SALES EHS [PERSON_NAME] Hours EHS [PERSON_NAME] Hours Stri…" at bounding box center [352, 677] width 228 height 24
select select "1327"
click at [238, 665] on select "Select Shift EHS AKL SALES EHS [PERSON_NAME] Hours EHS [PERSON_NAME] Hours Stri…" at bounding box center [352, 677] width 228 height 24
click at [750, 667] on select "Select Role ACCOUNT MANAGER Account Manager" at bounding box center [833, 677] width 228 height 24
select select "197"
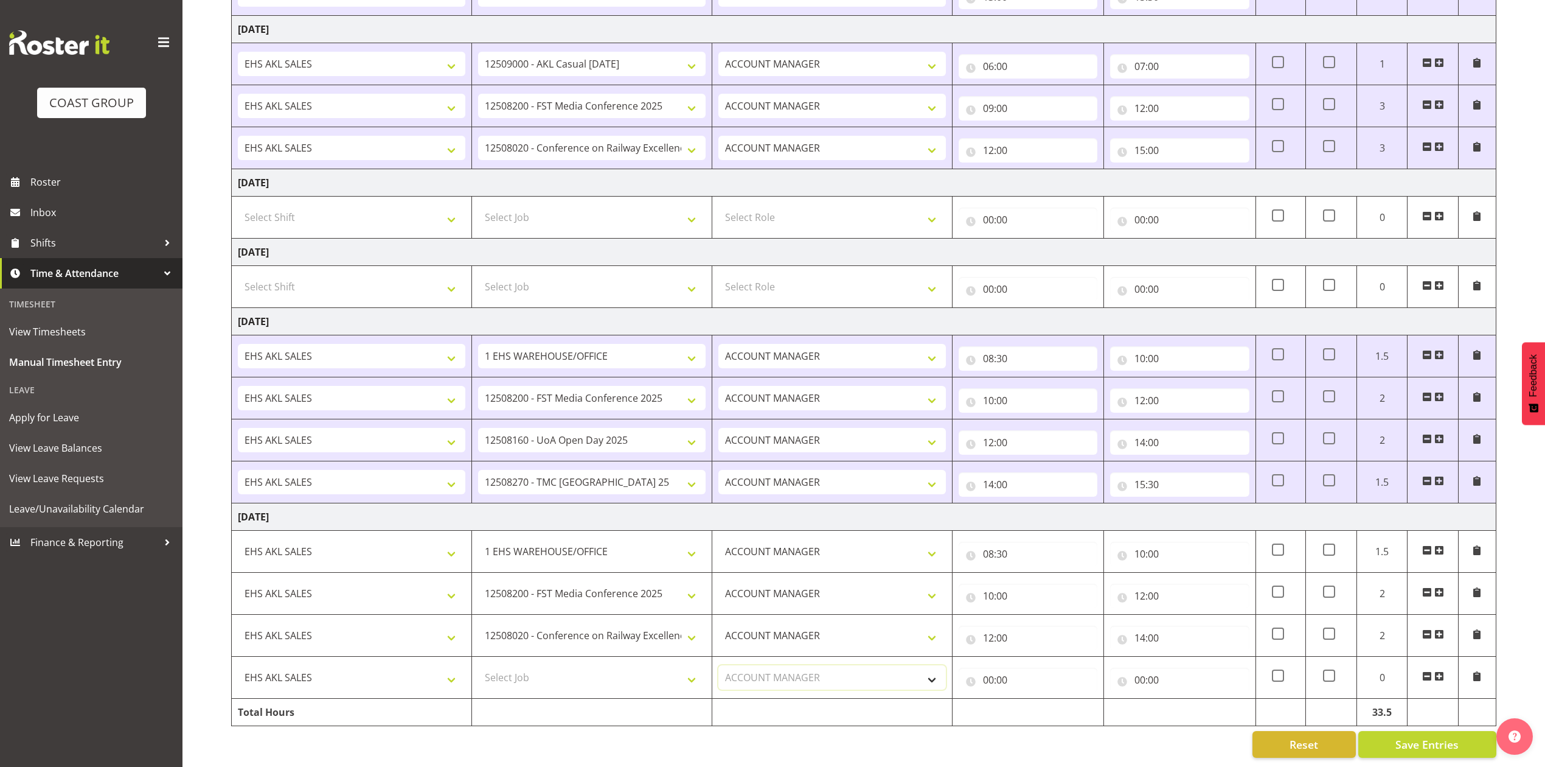
click at [719, 665] on select "Select Role ACCOUNT MANAGER Account Manager" at bounding box center [833, 677] width 228 height 24
click at [993, 667] on input "00:00" at bounding box center [1028, 679] width 139 height 24
click at [1043, 699] on select "00 01 02 03 04 05 06 07 08 09 10 11 12 13 14 15 16 17 18 19 20 21 22 23" at bounding box center [1041, 711] width 27 height 24
select select "14"
click at [1028, 699] on select "00 01 02 03 04 05 06 07 08 09 10 11 12 13 14 15 16 17 18 19 20 21 22 23" at bounding box center [1041, 711] width 27 height 24
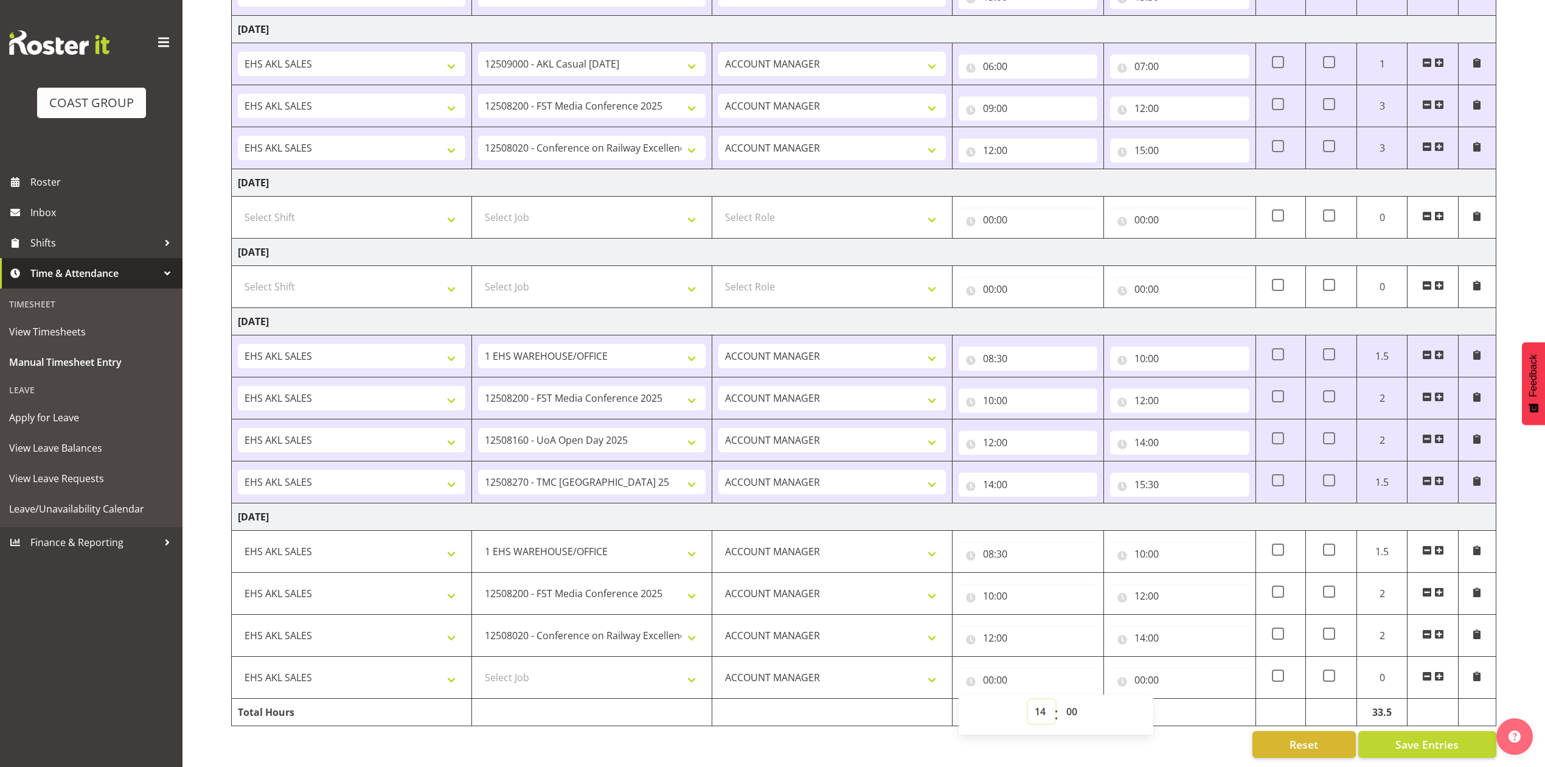
type input "14:00"
click at [1147, 670] on input "00:00" at bounding box center [1179, 679] width 139 height 24
click at [1198, 699] on select "00 01 02 03 04 05 06 07 08 09 10 11 12 13 14 15 16 17 18 19 20 21 22 23" at bounding box center [1193, 711] width 27 height 24
select select "15"
click at [1180, 699] on select "00 01 02 03 04 05 06 07 08 09 10 11 12 13 14 15 16 17 18 19 20 21 22 23" at bounding box center [1193, 711] width 27 height 24
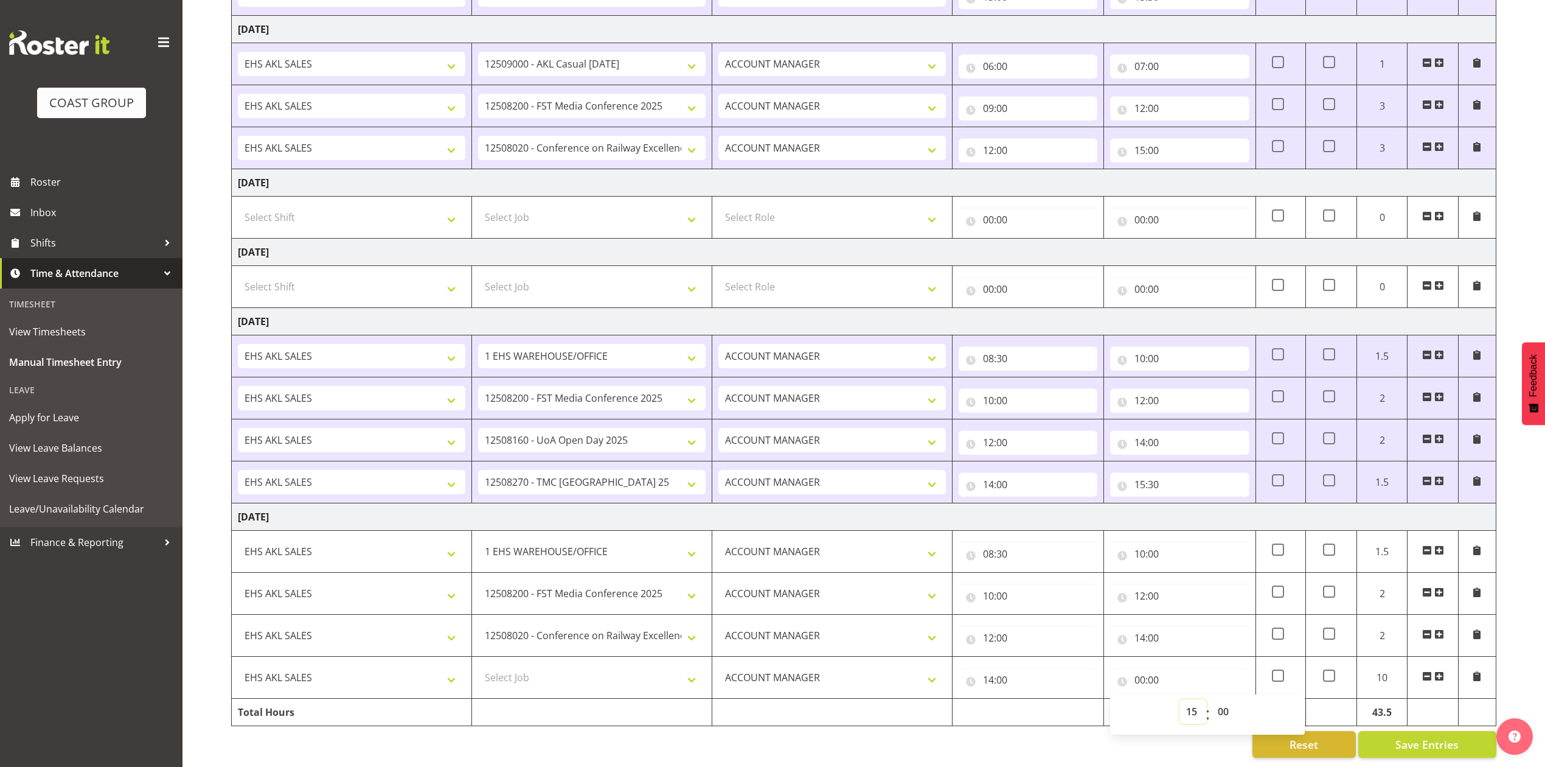
type input "15:00"
click at [1230, 699] on select "00 01 02 03 04 05 06 07 08 09 10 11 12 13 14 15 16 17 18 19 20 21 22 23 24 25 2…" at bounding box center [1224, 711] width 27 height 24
select select "30"
click at [1211, 699] on select "00 01 02 03 04 05 06 07 08 09 10 11 12 13 14 15 16 17 18 19 20 21 22 23 24 25 2…" at bounding box center [1224, 711] width 27 height 24
type input "15:30"
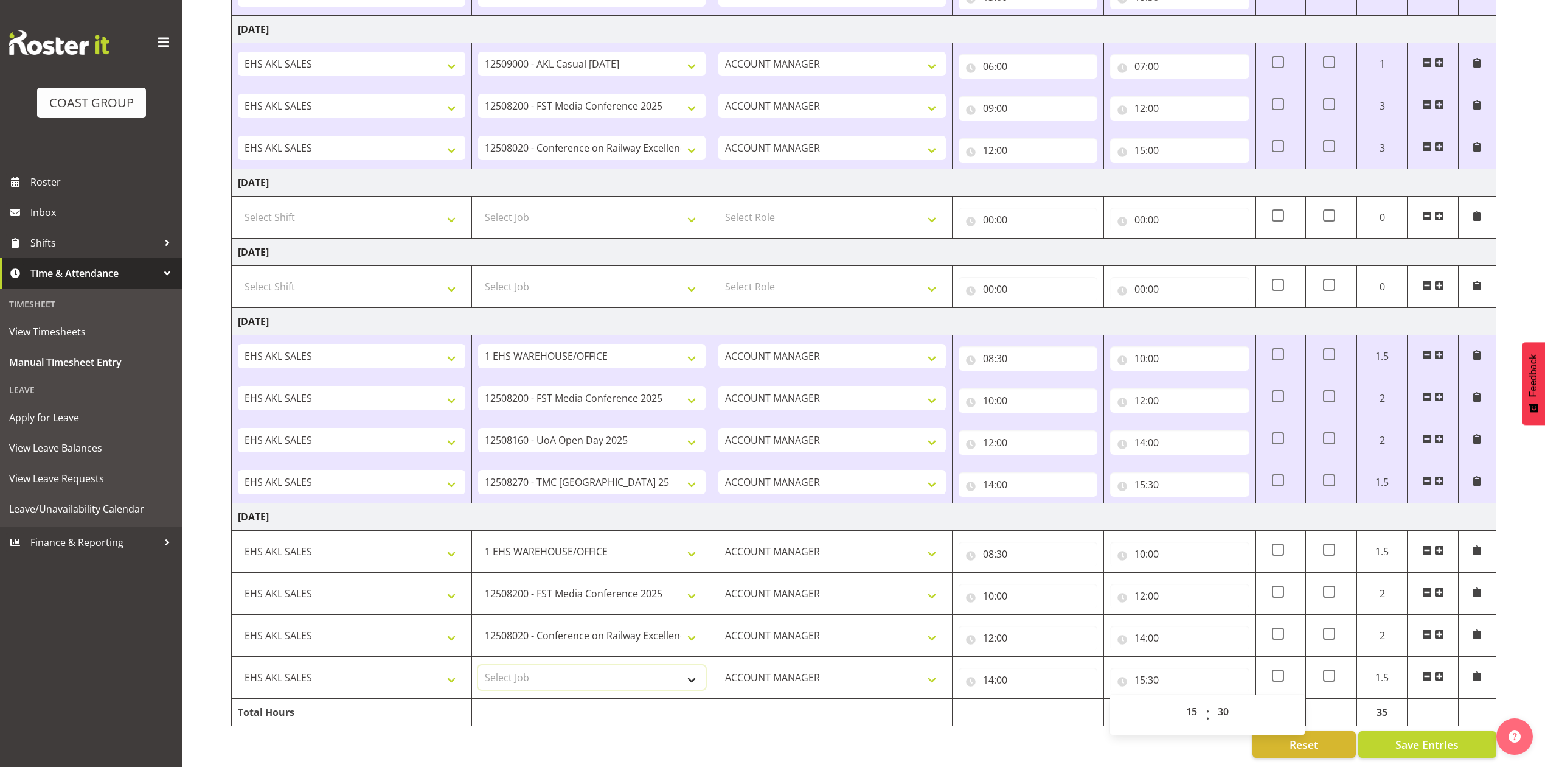
click at [604, 667] on select "Select Job 1 Carlton Events 1 [PERSON_NAME][GEOGRAPHIC_DATA] 1 [PERSON_NAME][GE…" at bounding box center [592, 677] width 228 height 24
select select "9993"
click at [478, 665] on select "Select Job 1 Carlton Events 1 [PERSON_NAME][GEOGRAPHIC_DATA] 1 [PERSON_NAME][GE…" at bounding box center [592, 677] width 228 height 24
click at [1407, 736] on span "Save Entries" at bounding box center [1427, 744] width 63 height 16
